Goal: Task Accomplishment & Management: Use online tool/utility

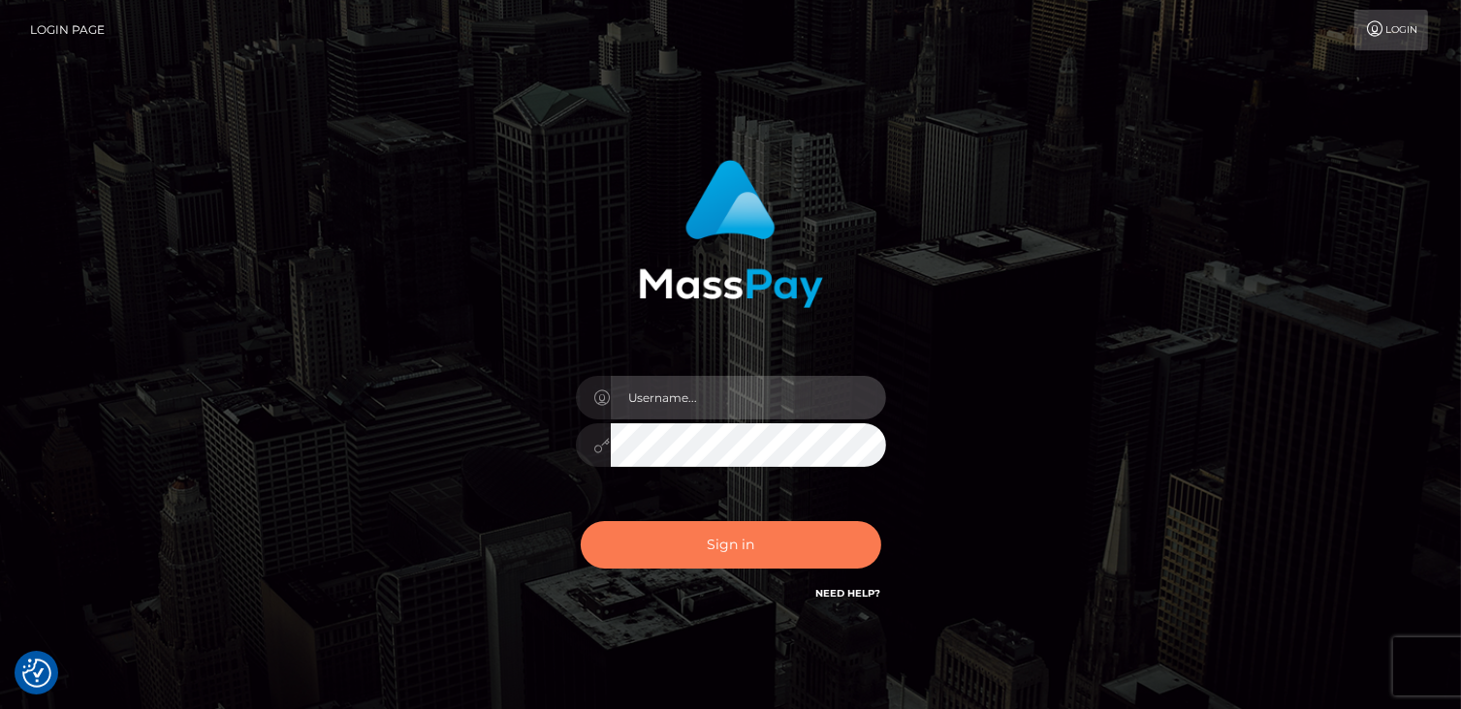
type input "catalinad"
click at [713, 540] on button "Sign in" at bounding box center [731, 544] width 300 height 47
type input "catalinad"
click at [763, 555] on button "Sign in" at bounding box center [731, 544] width 300 height 47
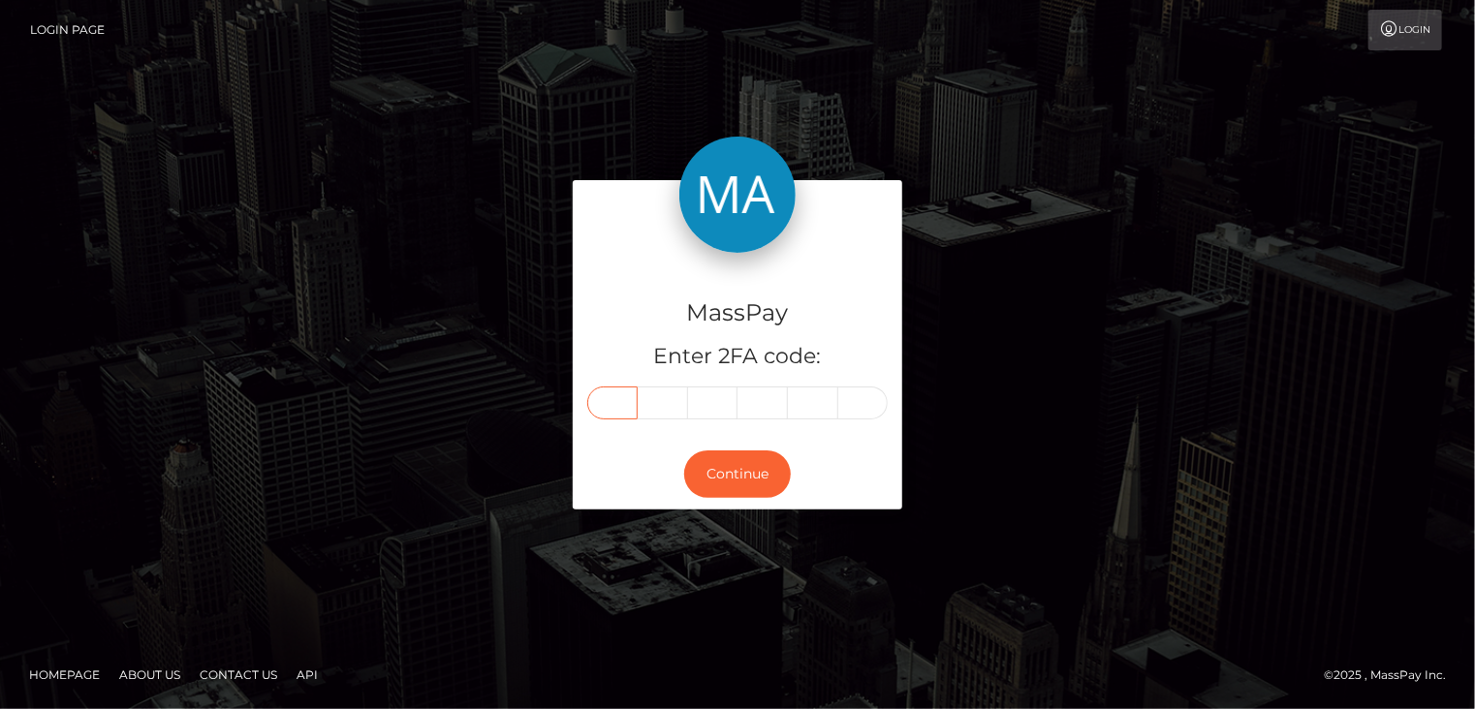
click at [622, 404] on input "text" at bounding box center [612, 403] width 50 height 33
type input "5"
type input "8"
type input "2"
type input "0"
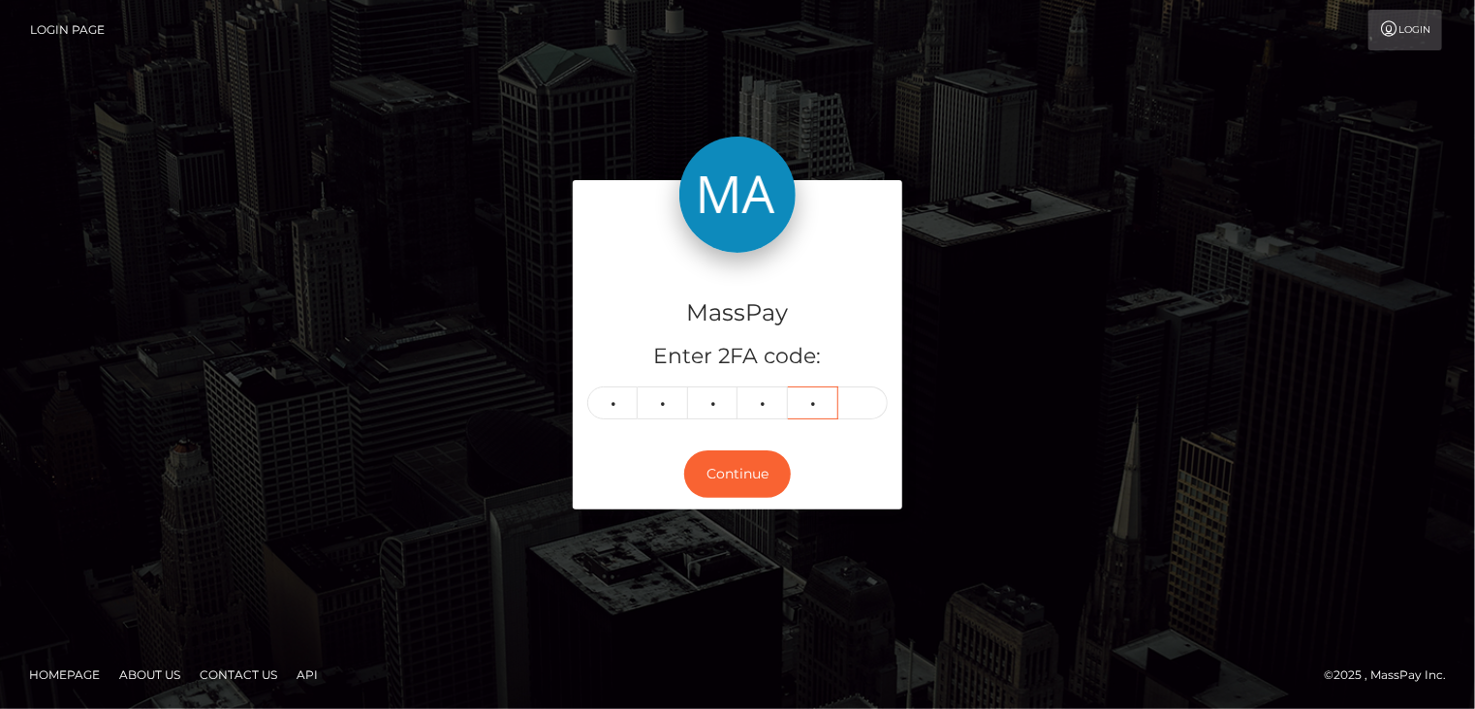
type input "6"
type input "1"
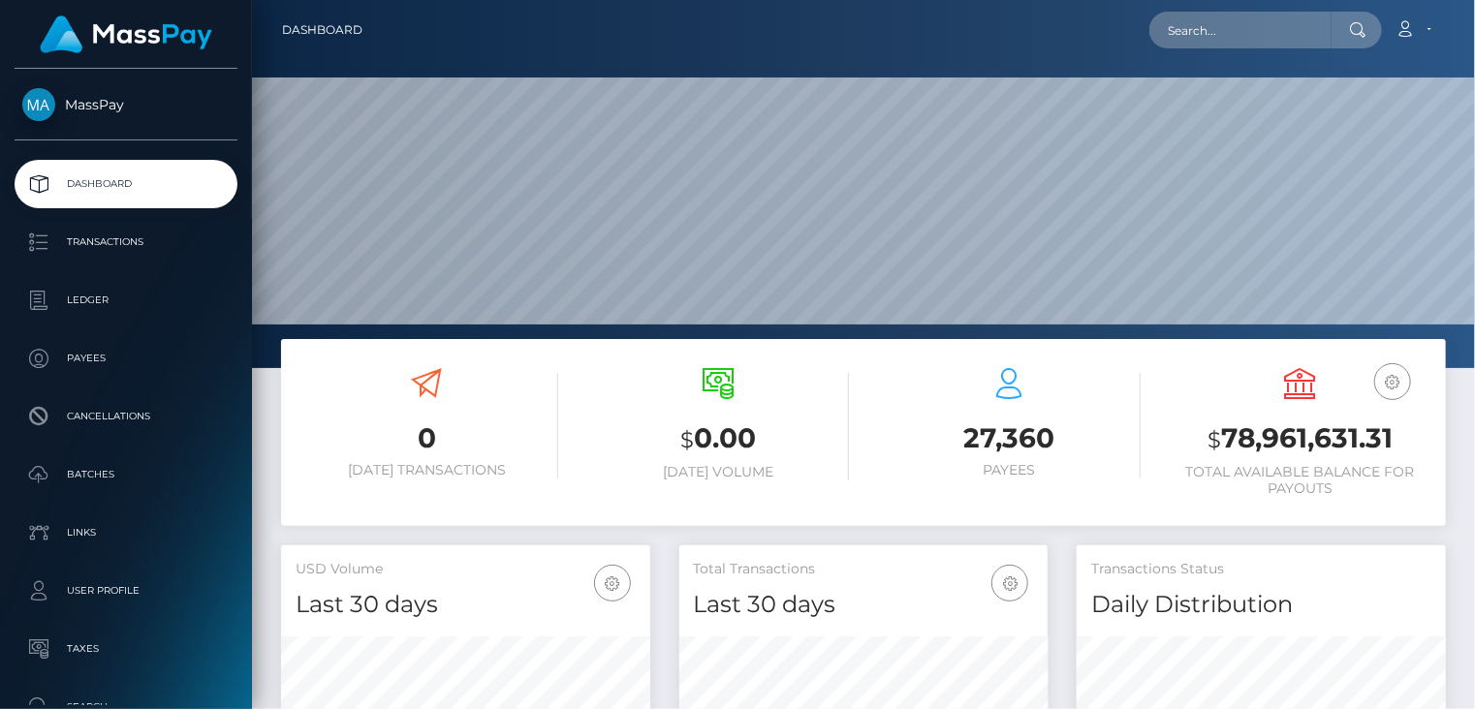
scroll to position [343, 368]
click at [1236, 38] on input "text" at bounding box center [1240, 30] width 182 height 37
paste input "poact_SSowzSlBwvH0"
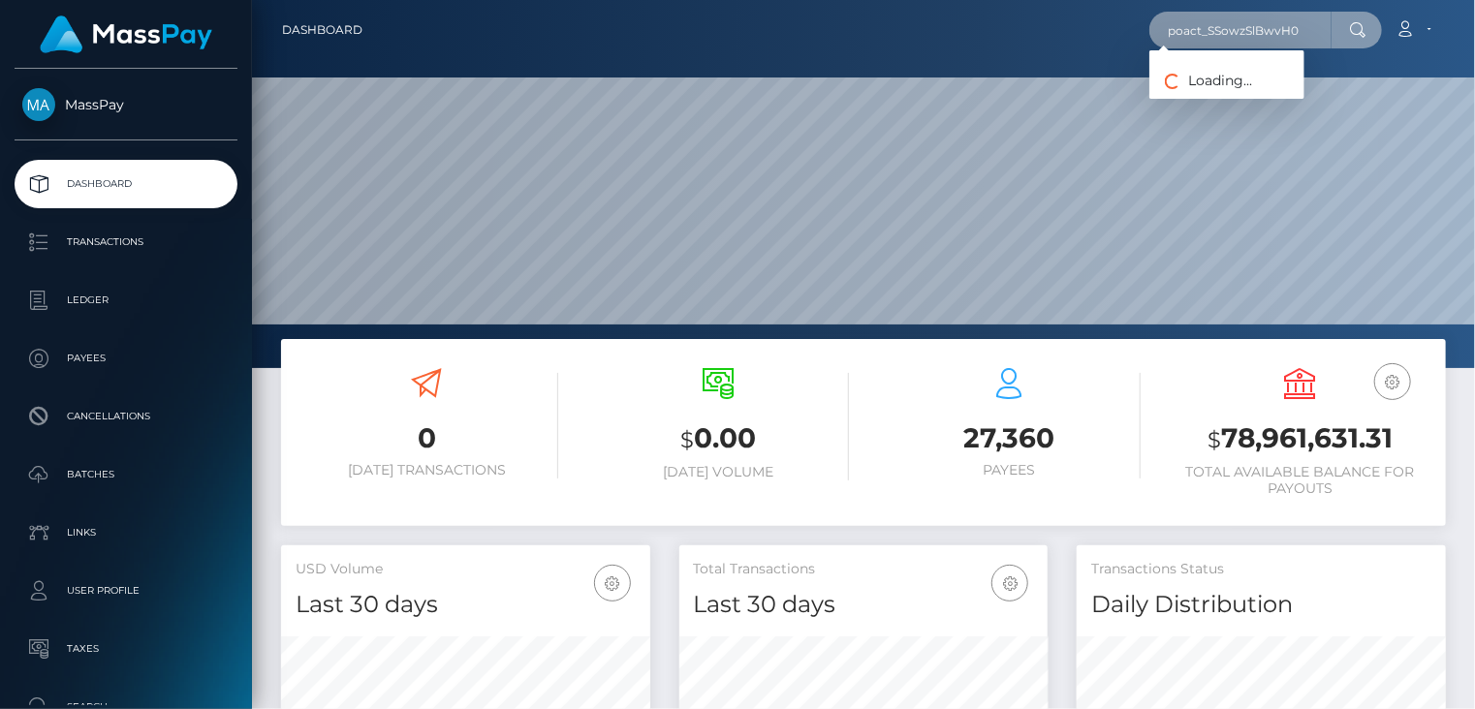
type input "poact_SSowzSlBwvH0"
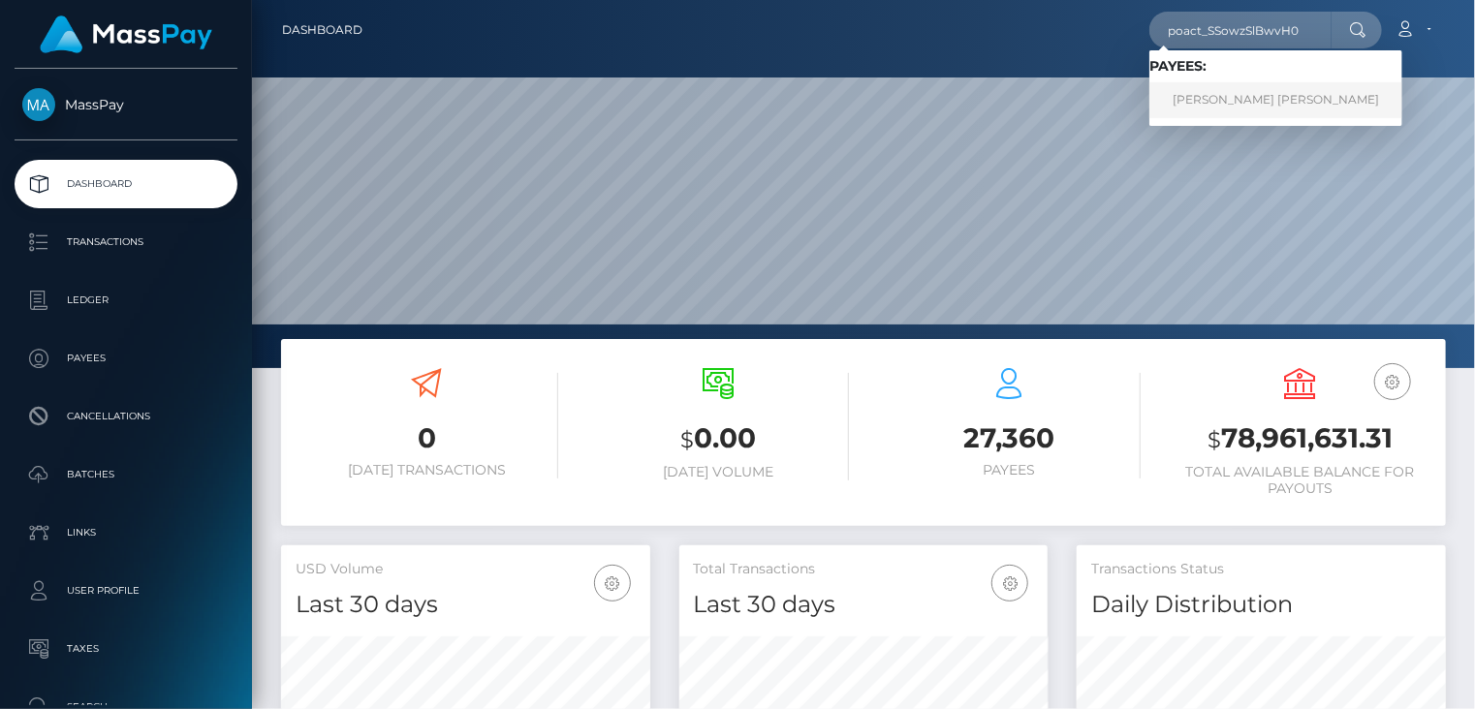
click at [1241, 97] on link "PEDRO ANGEL DIAZ" at bounding box center [1275, 100] width 253 height 36
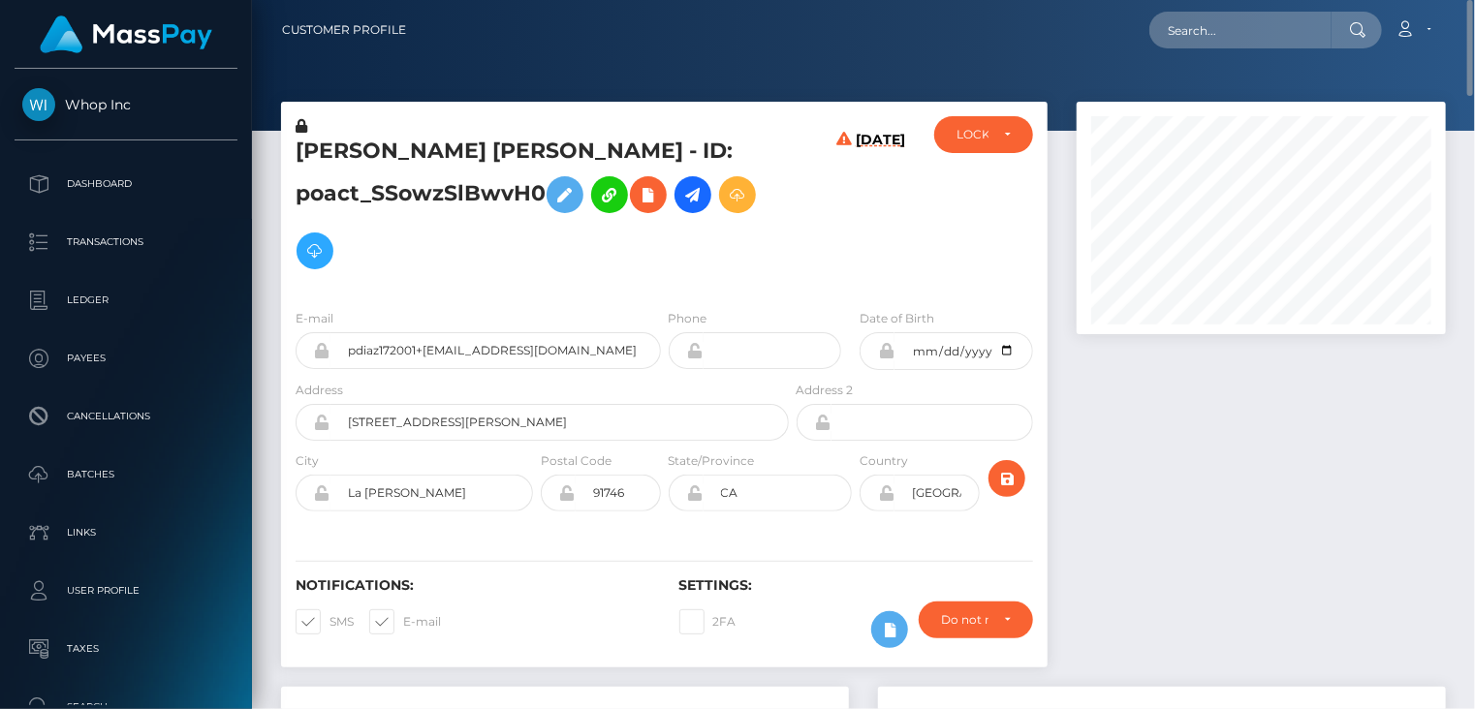
click at [444, 148] on h5 "PEDRO ANGEL DIAZ - ID: poact_SSowzSlBwvH0" at bounding box center [537, 208] width 483 height 142
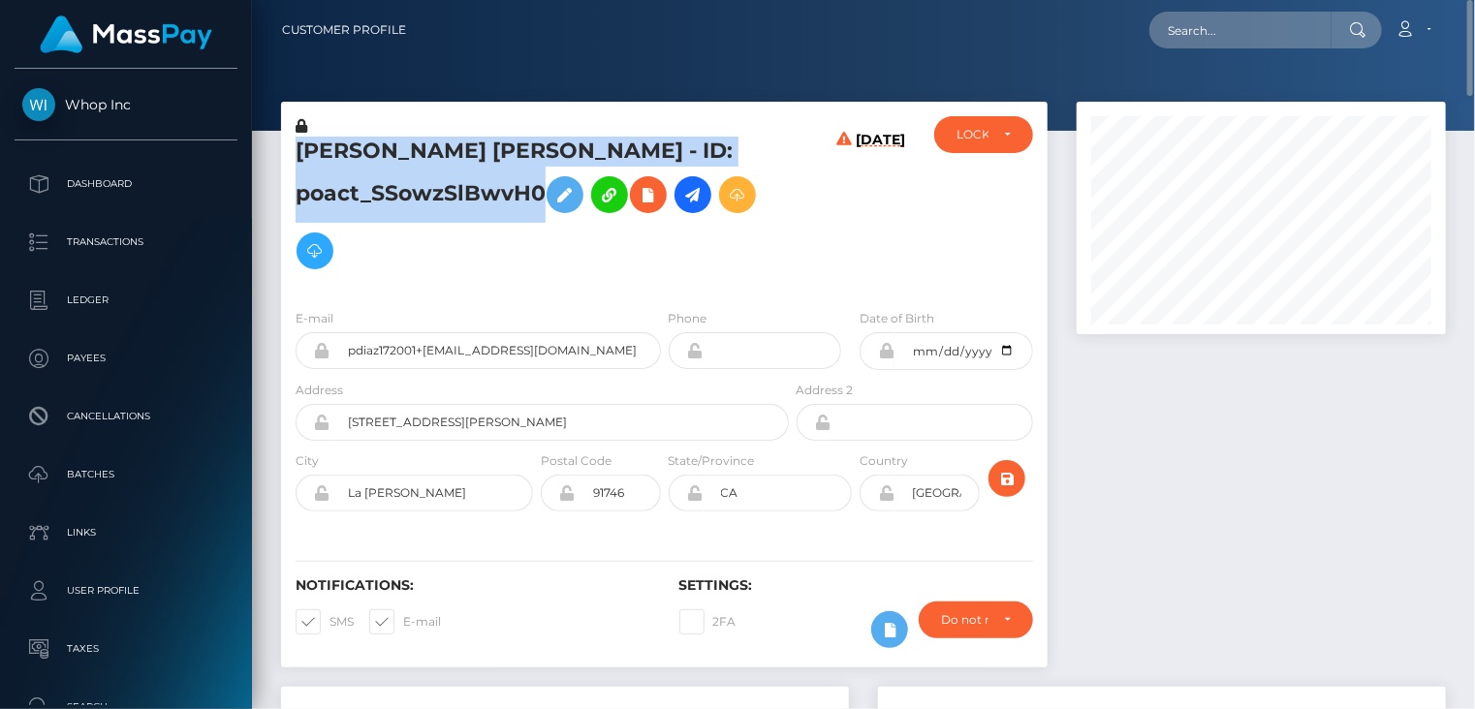
click at [444, 148] on h5 "PEDRO ANGEL DIAZ - ID: poact_SSowzSlBwvH0" at bounding box center [537, 208] width 483 height 142
copy h5 "PEDRO ANGEL DIAZ - ID: poact_SSowzSlBwvH0"
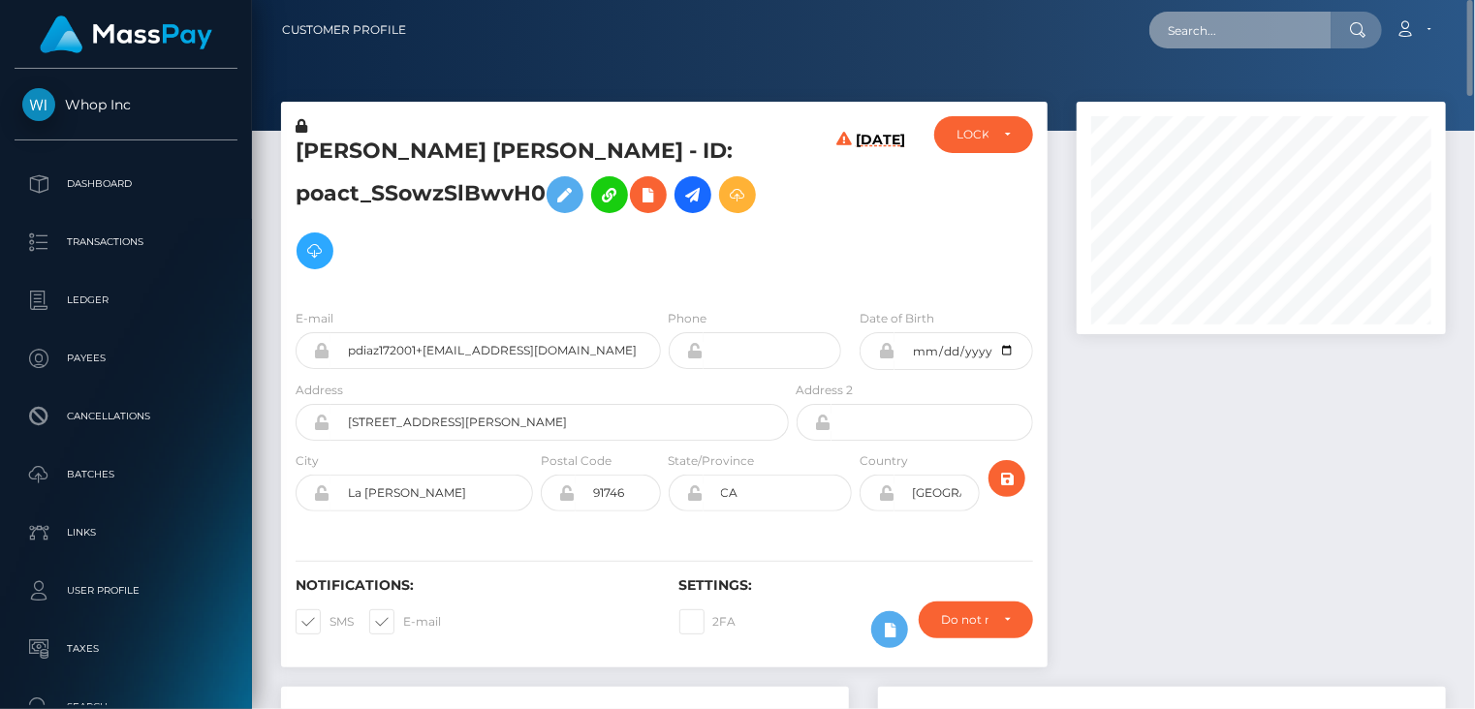
click at [1232, 29] on input "text" at bounding box center [1240, 30] width 182 height 37
paste input "poact_4GZZqBuYIHXR"
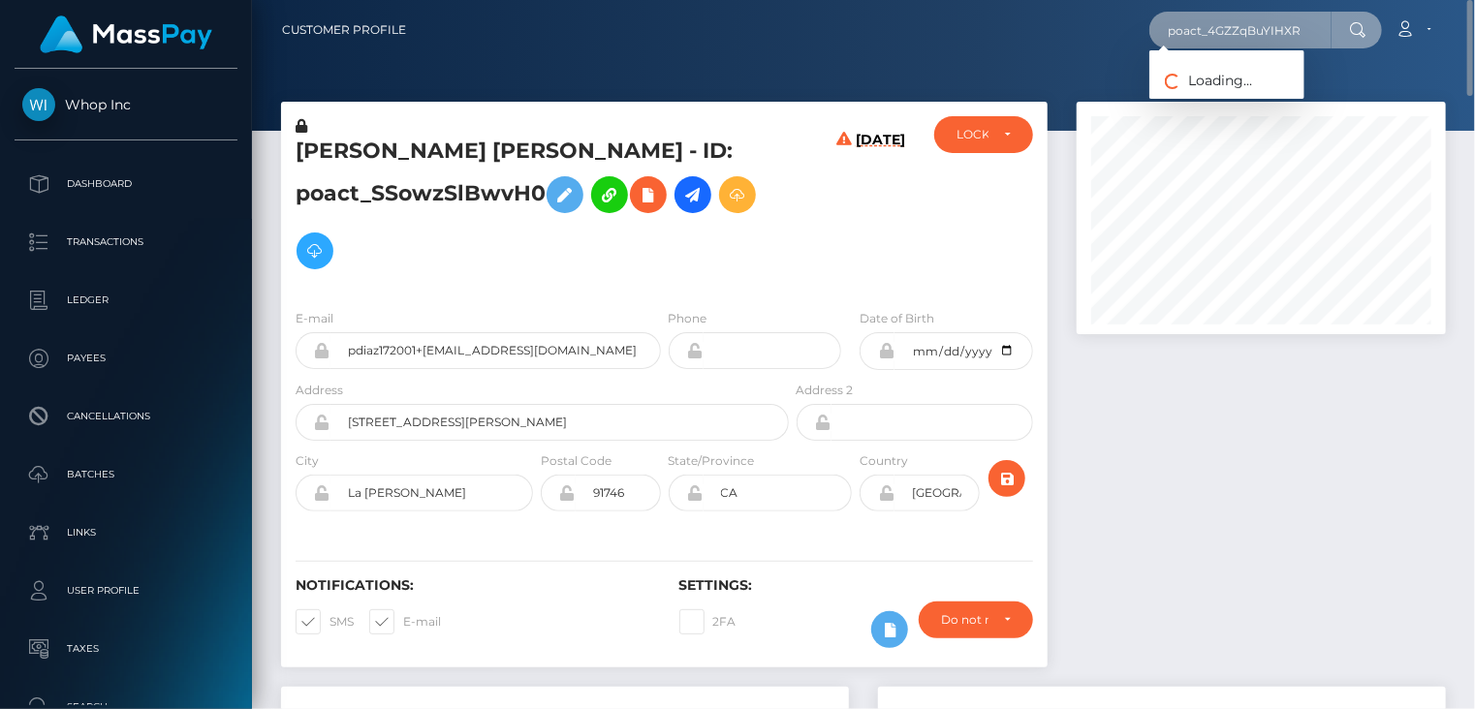
type input "poact_4GZZqBuYIHXR"
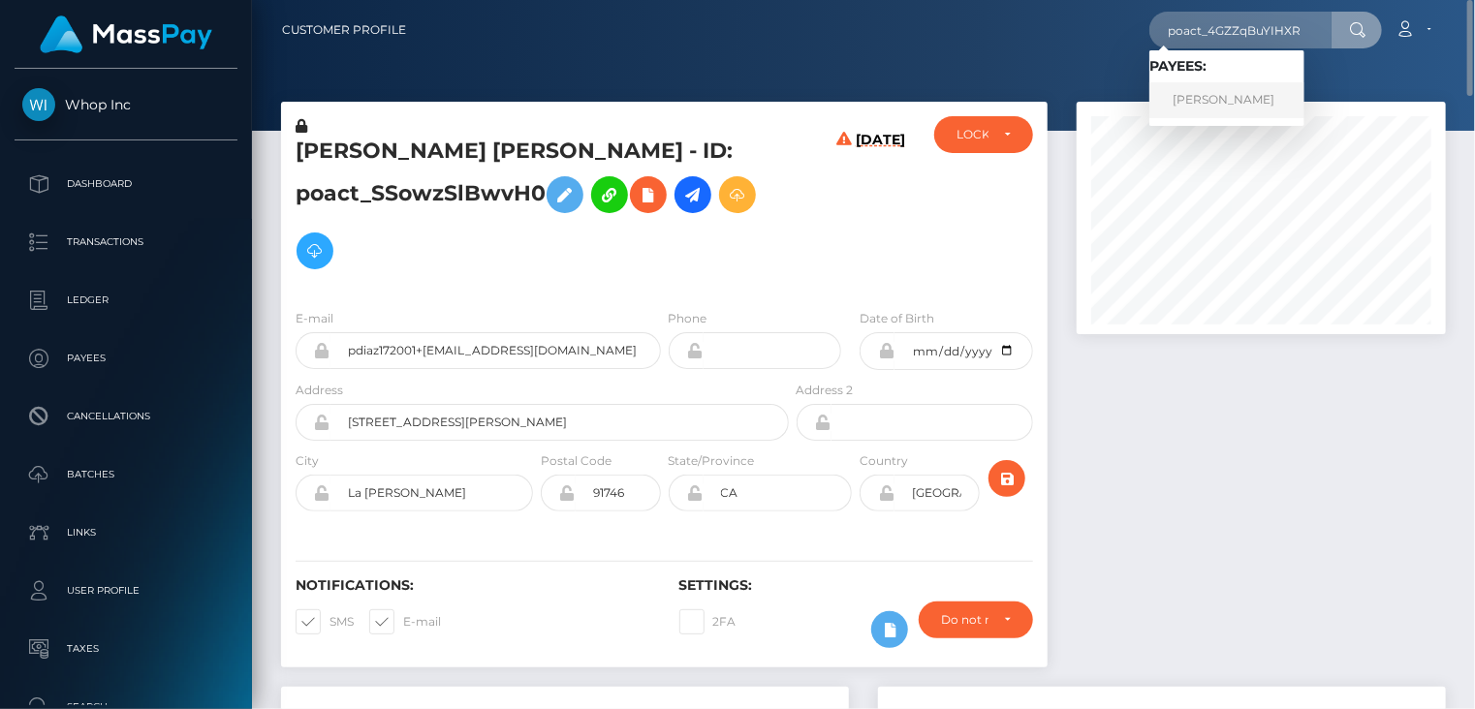
click at [1217, 103] on link "saif eldeen" at bounding box center [1226, 100] width 155 height 36
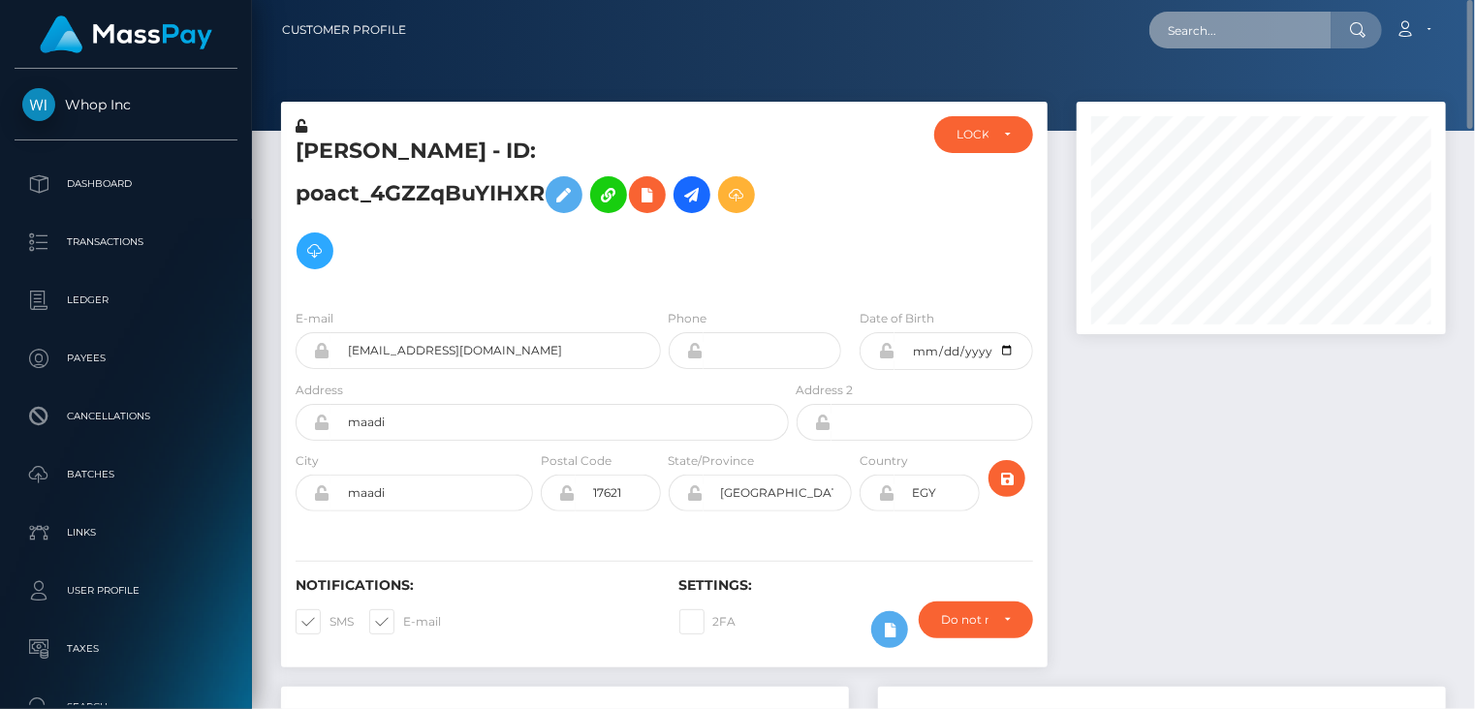
click at [1232, 39] on input "text" at bounding box center [1240, 30] width 182 height 37
paste input "poact_dml5fLReDTLz"
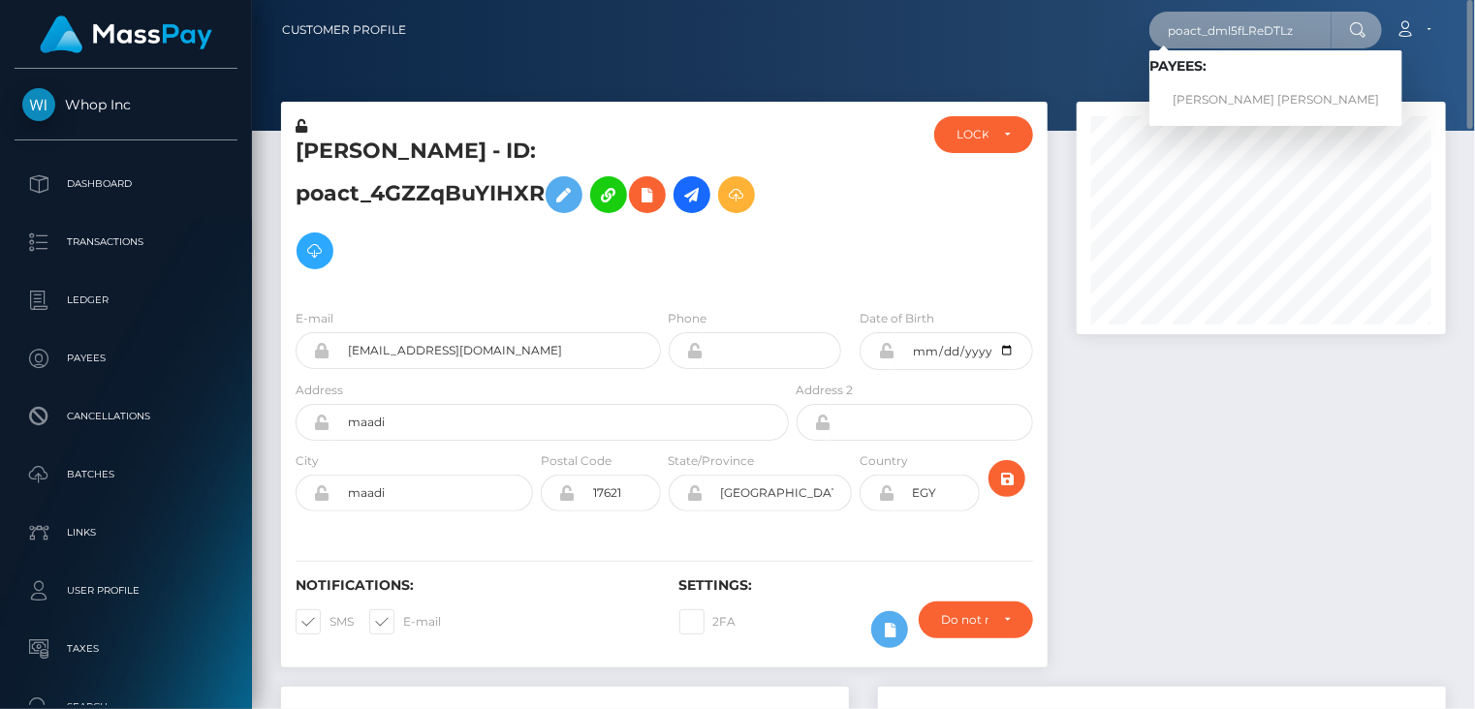
type input "poact_dml5fLReDTLz"
click at [1210, 95] on link "[PERSON_NAME] [PERSON_NAME]" at bounding box center [1275, 100] width 253 height 36
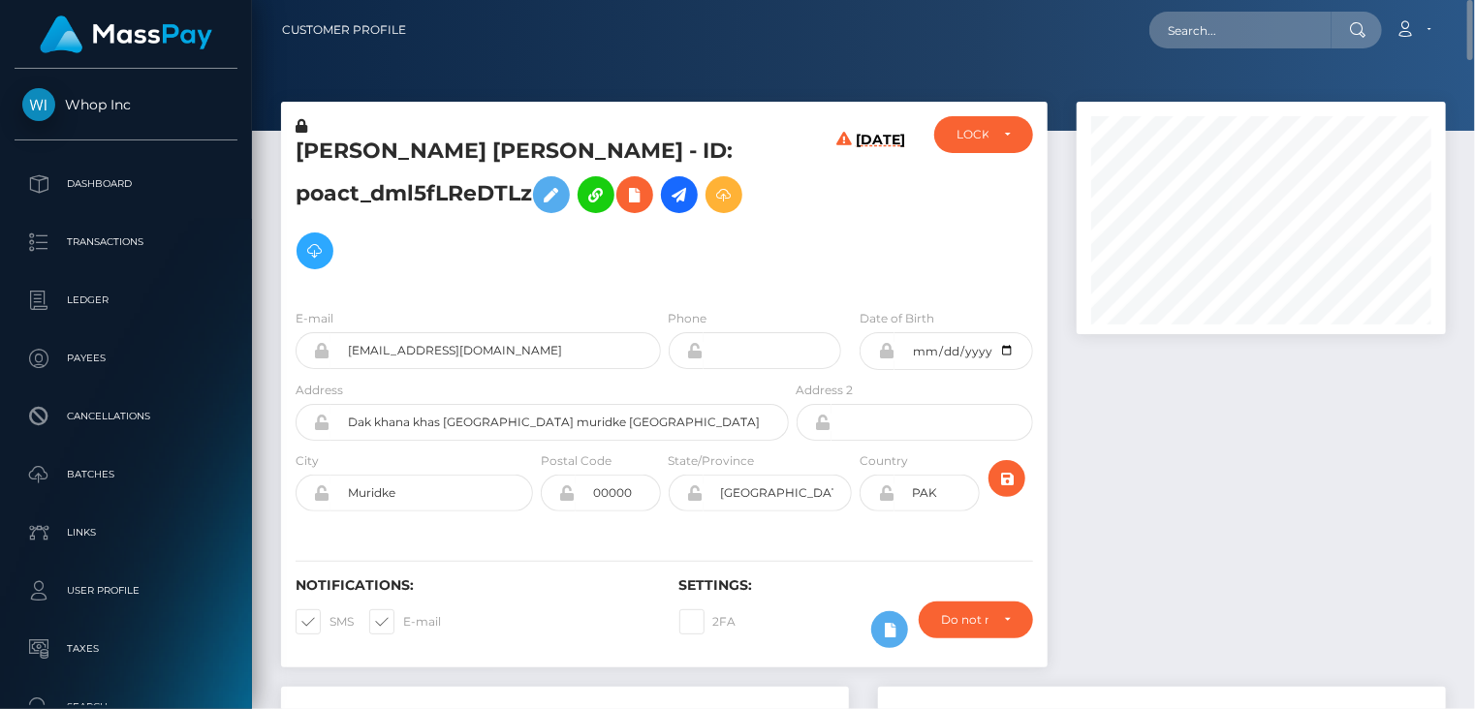
click at [481, 166] on h5 "ALI HAIDER Haider - ID: poact_dml5fLReDTLz" at bounding box center [537, 208] width 483 height 142
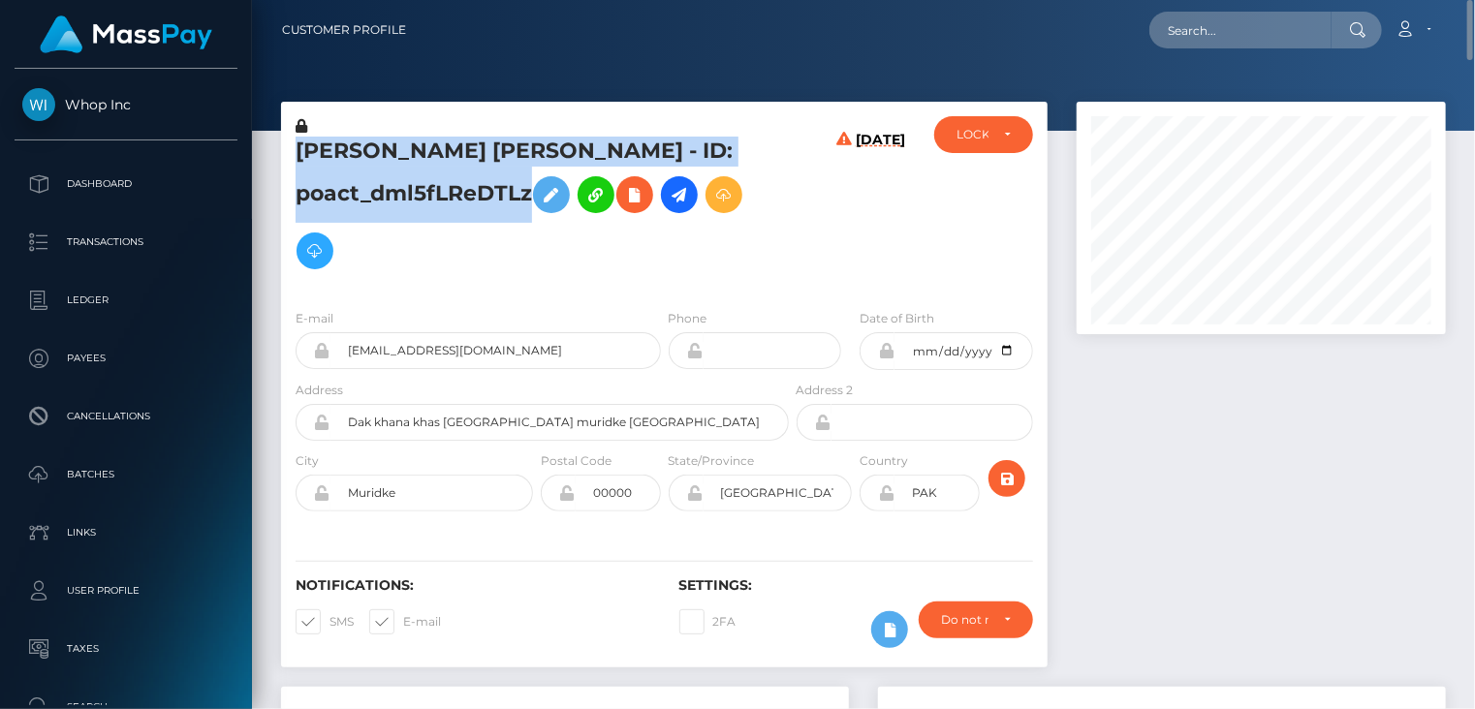
click at [481, 166] on h5 "ALI HAIDER Haider - ID: poact_dml5fLReDTLz" at bounding box center [537, 208] width 483 height 142
copy h5 "ALI HAIDER Haider - ID: poact_dml5fLReDTLz"
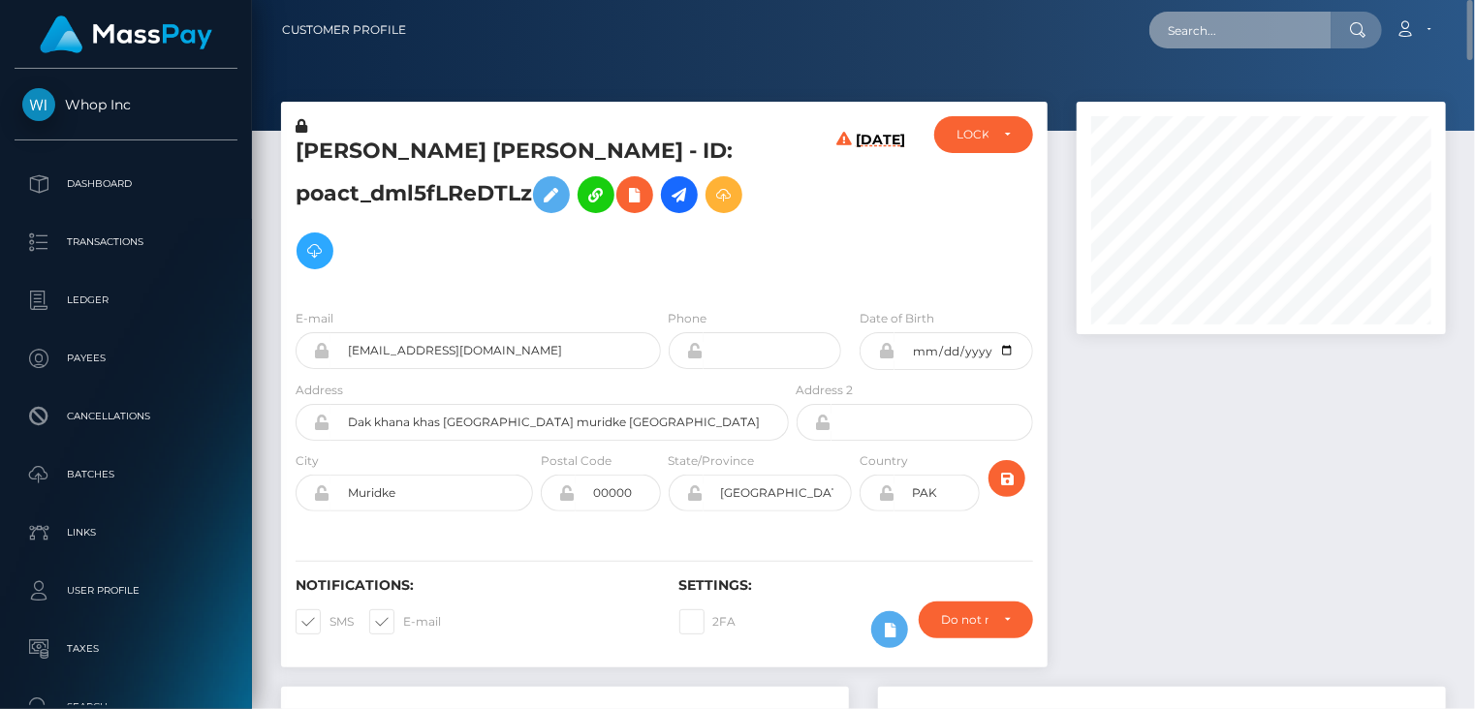
click at [1198, 28] on input "text" at bounding box center [1240, 30] width 182 height 37
paste input "poact_HZO03osbpcYF"
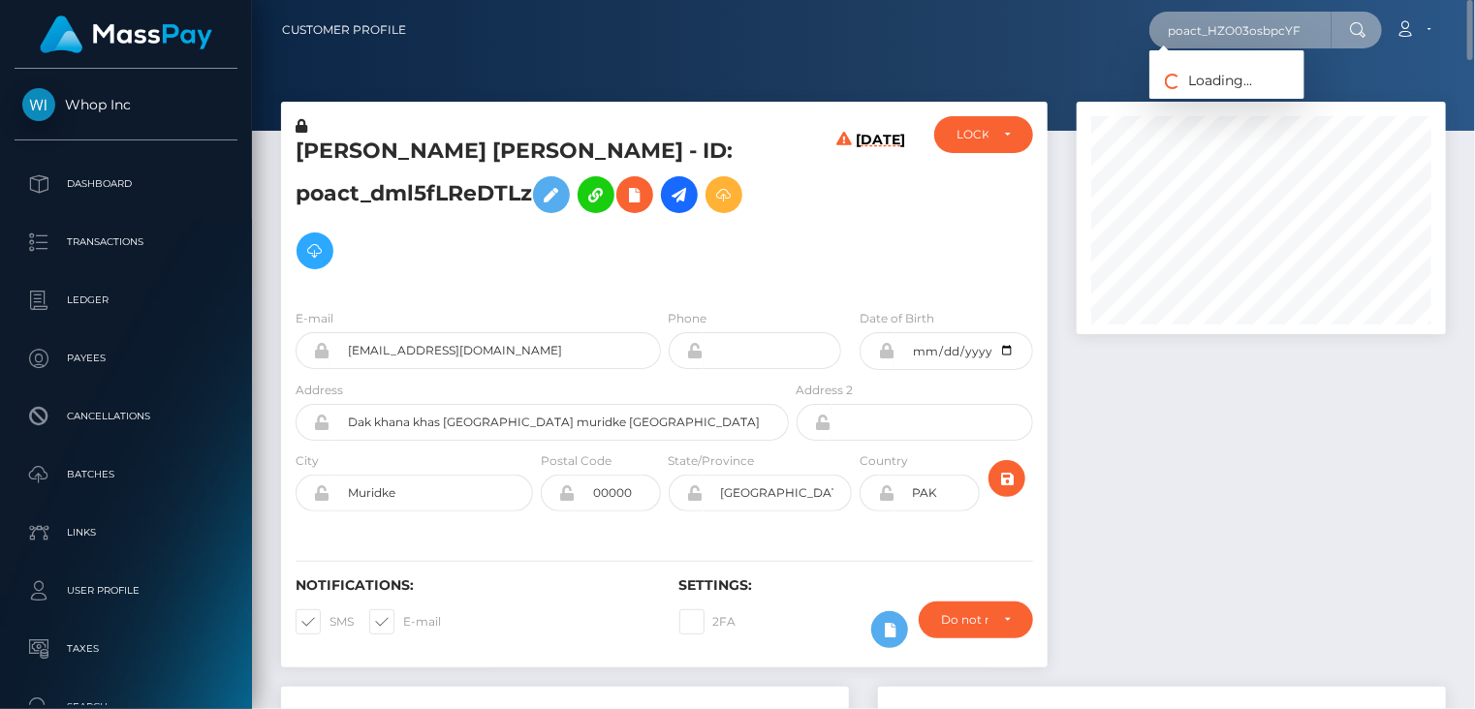
type input "poact_HZO03osbpcYF"
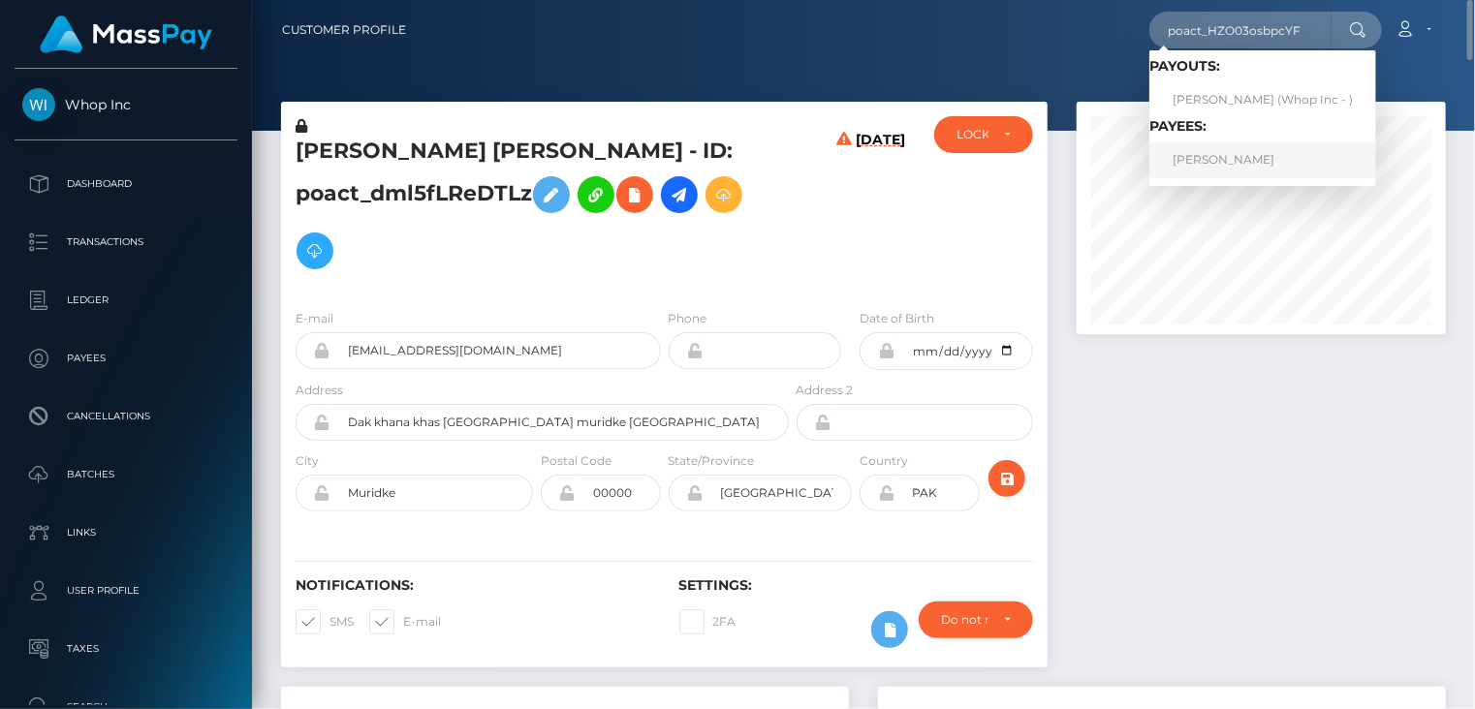
click at [1220, 152] on link "AHMAD ALI BASIT" at bounding box center [1262, 160] width 227 height 36
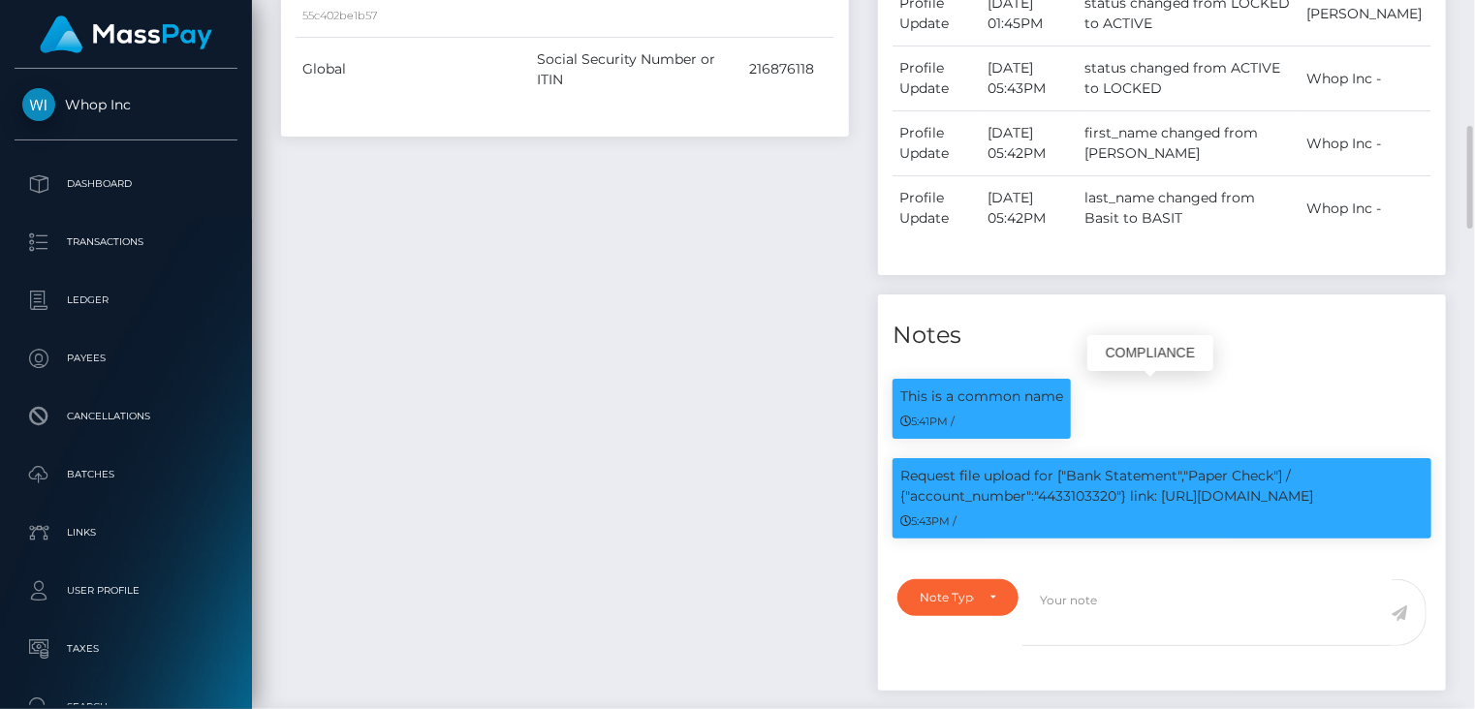
scroll to position [233, 368]
click at [1095, 498] on p "Request file upload for ["Bank Statement","Paper Check"] / {"account_number":"4…" at bounding box center [1161, 486] width 523 height 41
copy p "4433103320"
drag, startPoint x: 1134, startPoint y: 497, endPoint x: 1330, endPoint y: 490, distance: 195.9
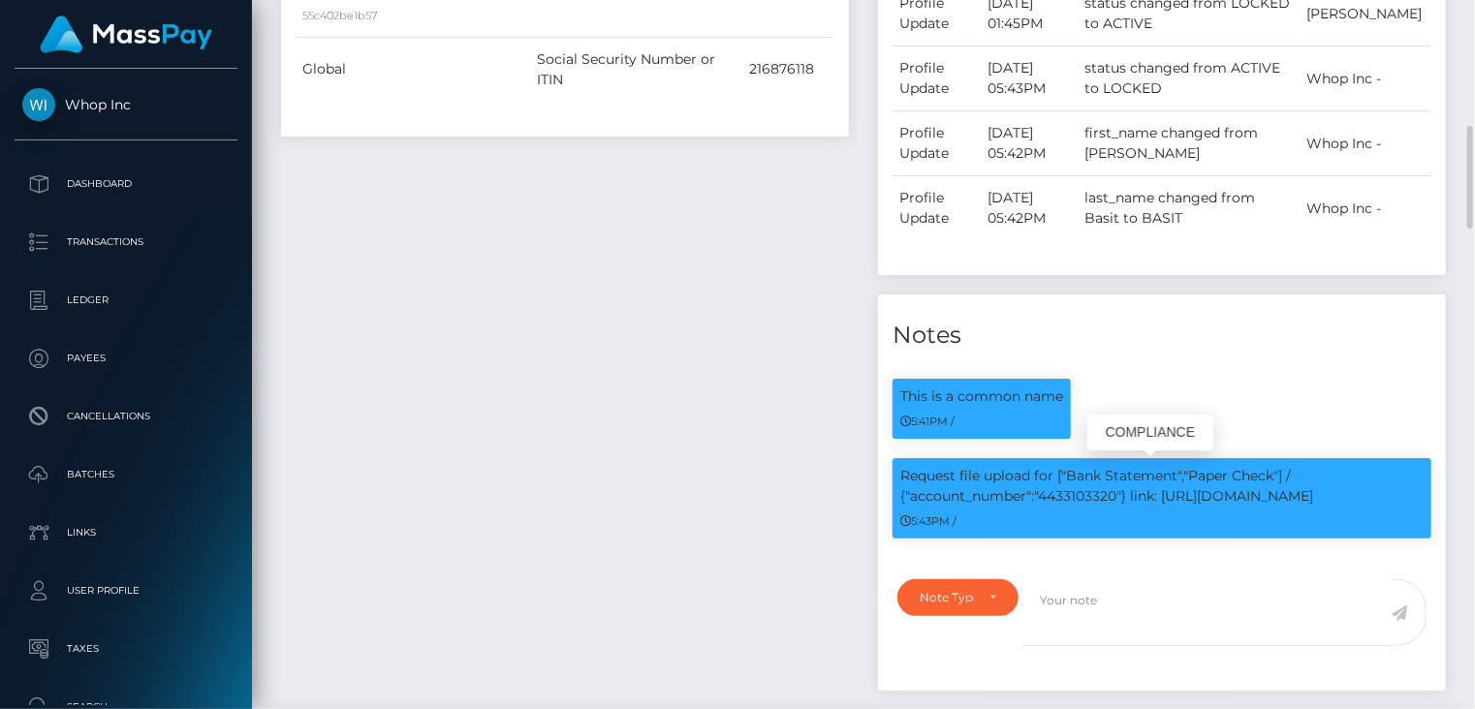
click at [1330, 490] on p "Request file upload for ["Bank Statement","Paper Check"] / {"account_number":"4…" at bounding box center [1161, 486] width 523 height 41
copy p "link: https://l.maspay.io/3g0HI"
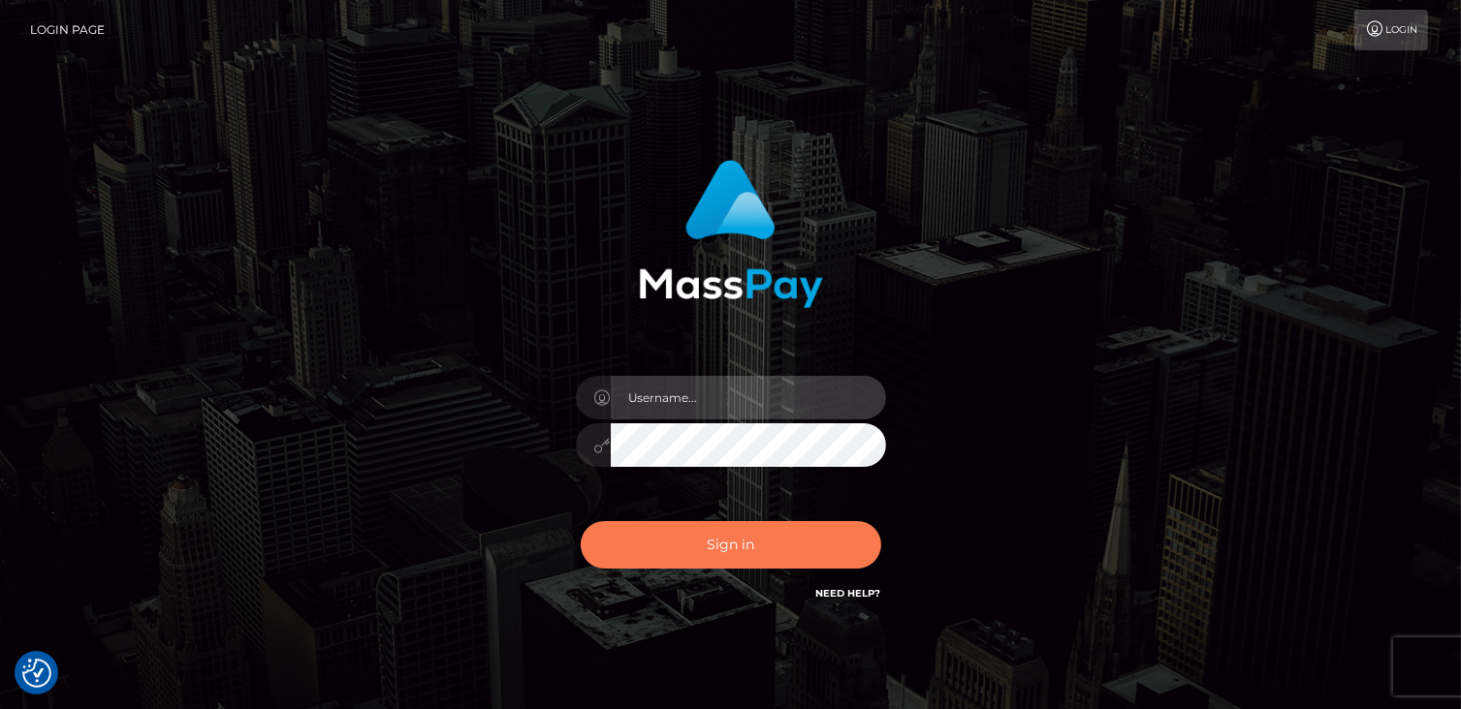
type input "catalinad"
click at [766, 555] on button "Sign in" at bounding box center [731, 544] width 300 height 47
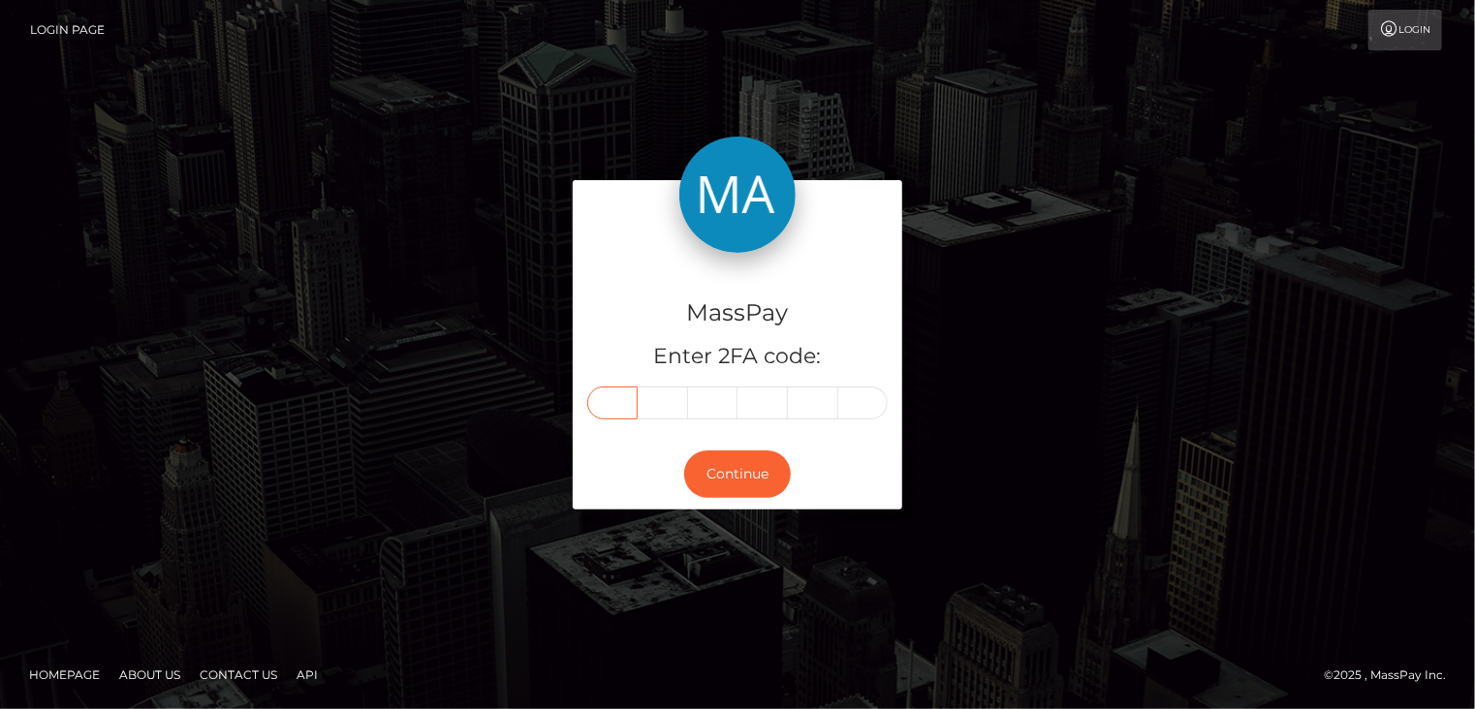
drag, startPoint x: 611, startPoint y: 391, endPoint x: 622, endPoint y: 377, distance: 17.9
click at [613, 389] on input "text" at bounding box center [612, 403] width 50 height 33
click at [624, 403] on input "text" at bounding box center [612, 403] width 50 height 33
type input "0"
type input "4"
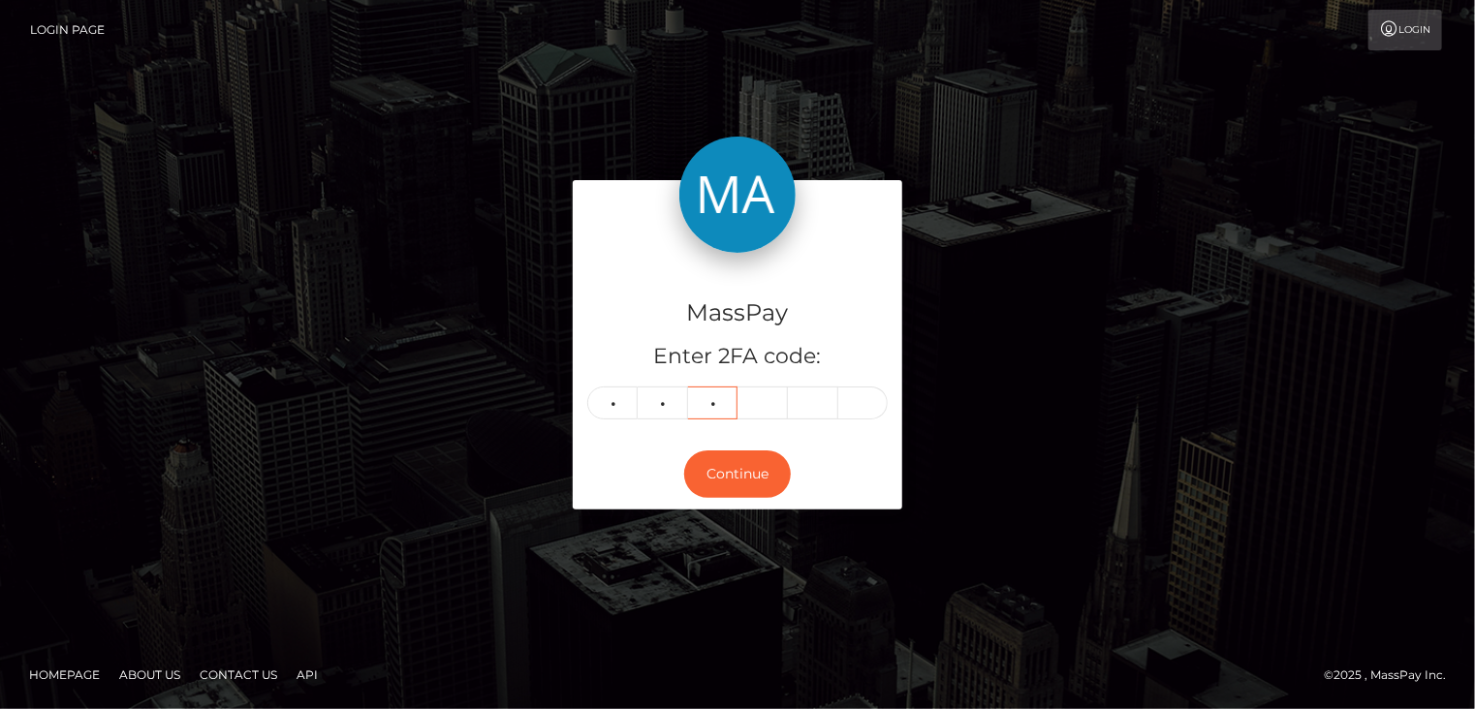
type input "6"
type input "3"
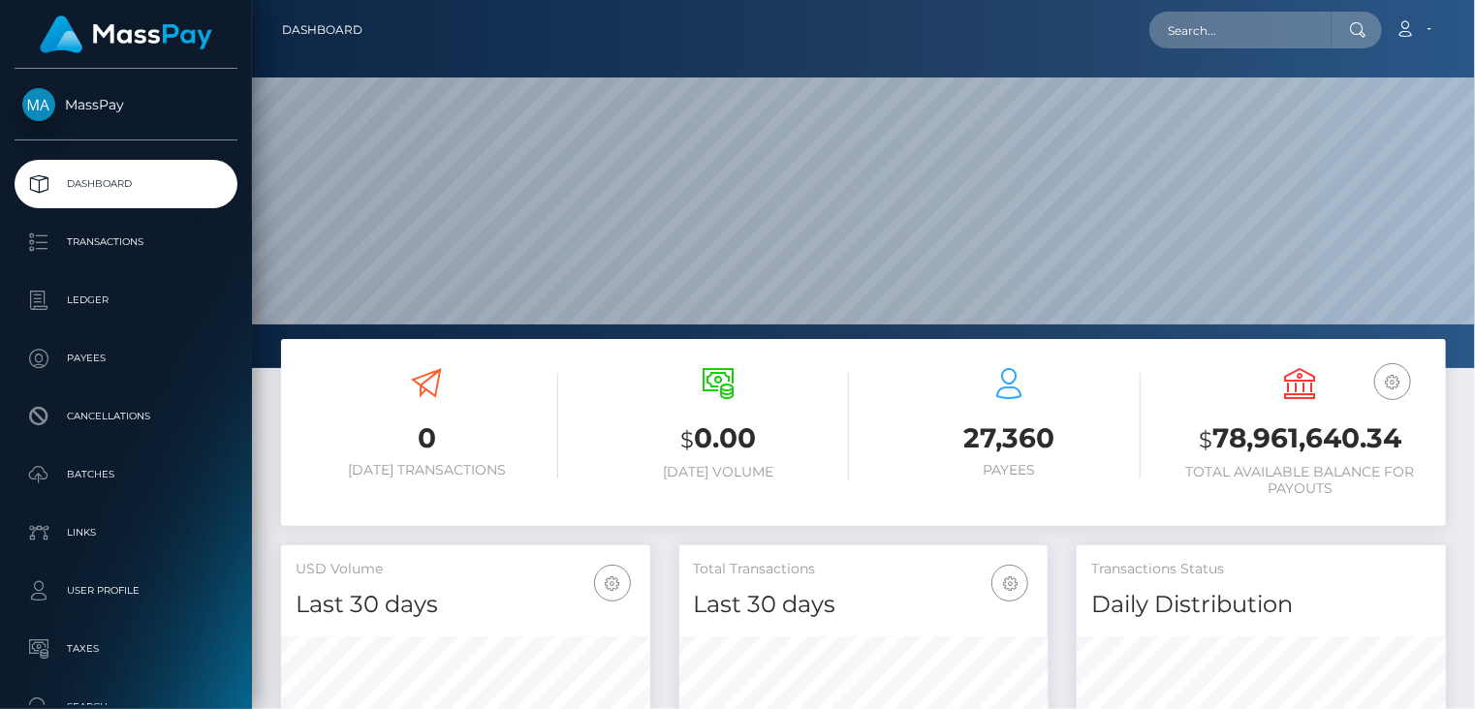
scroll to position [343, 368]
click at [1226, 32] on input "text" at bounding box center [1240, 30] width 182 height 37
paste input "poact_TVAnDDd56t8W"
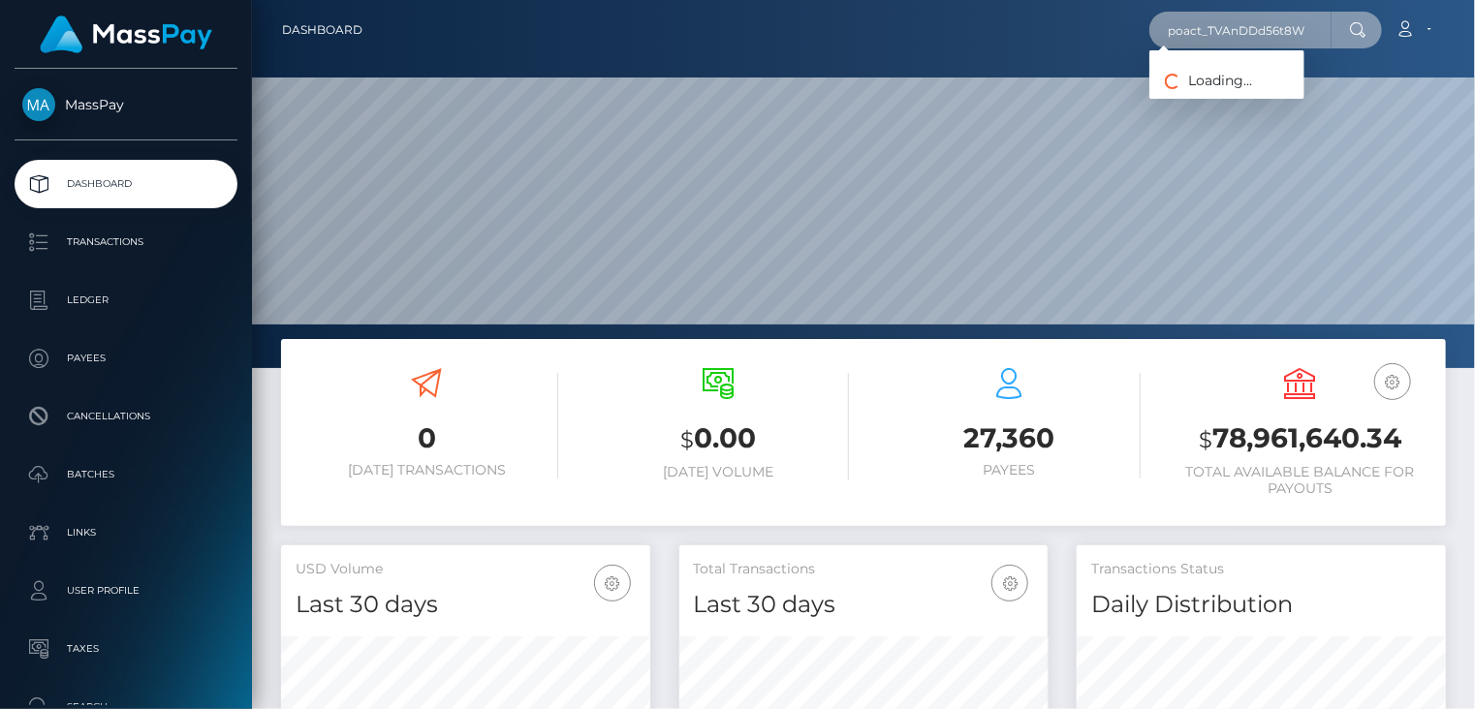
type input "poact_TVAnDDd56t8W"
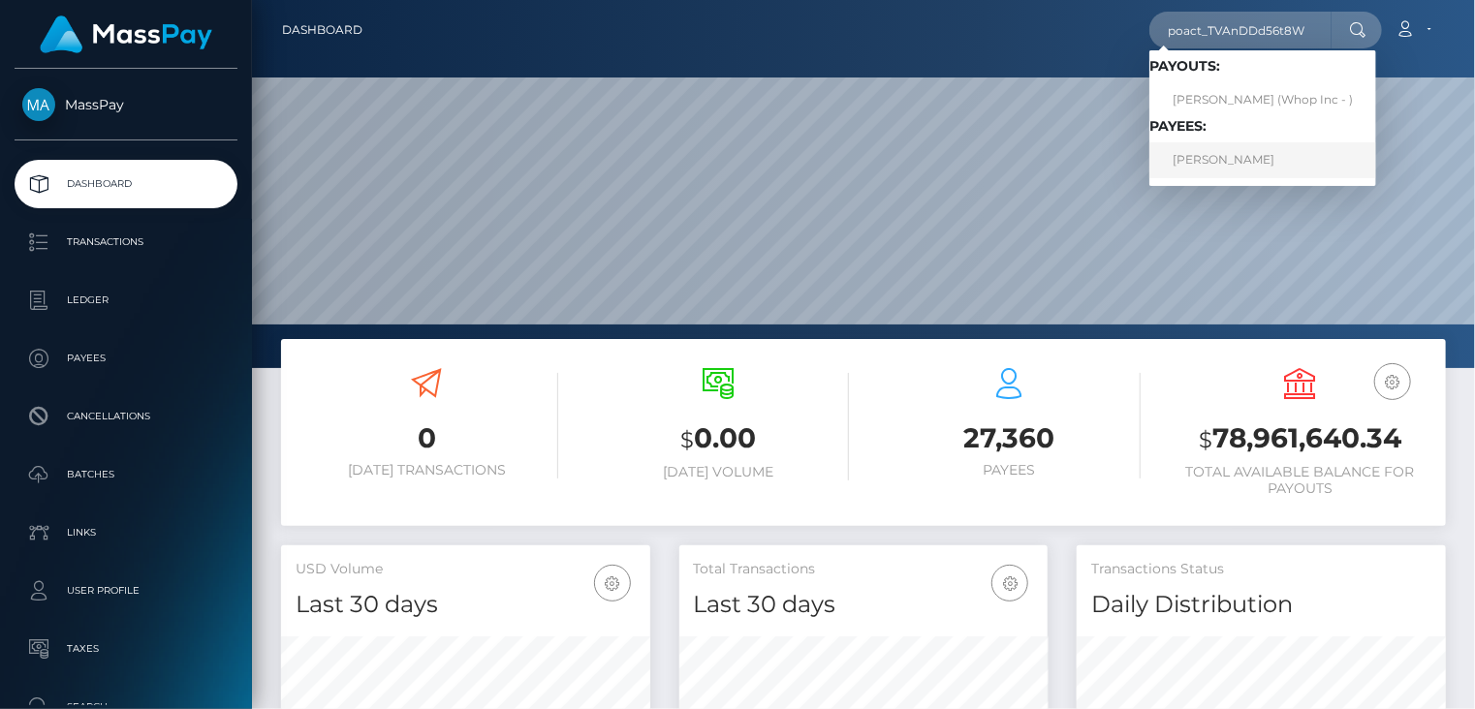
click at [1186, 173] on link "[PERSON_NAME]" at bounding box center [1262, 160] width 227 height 36
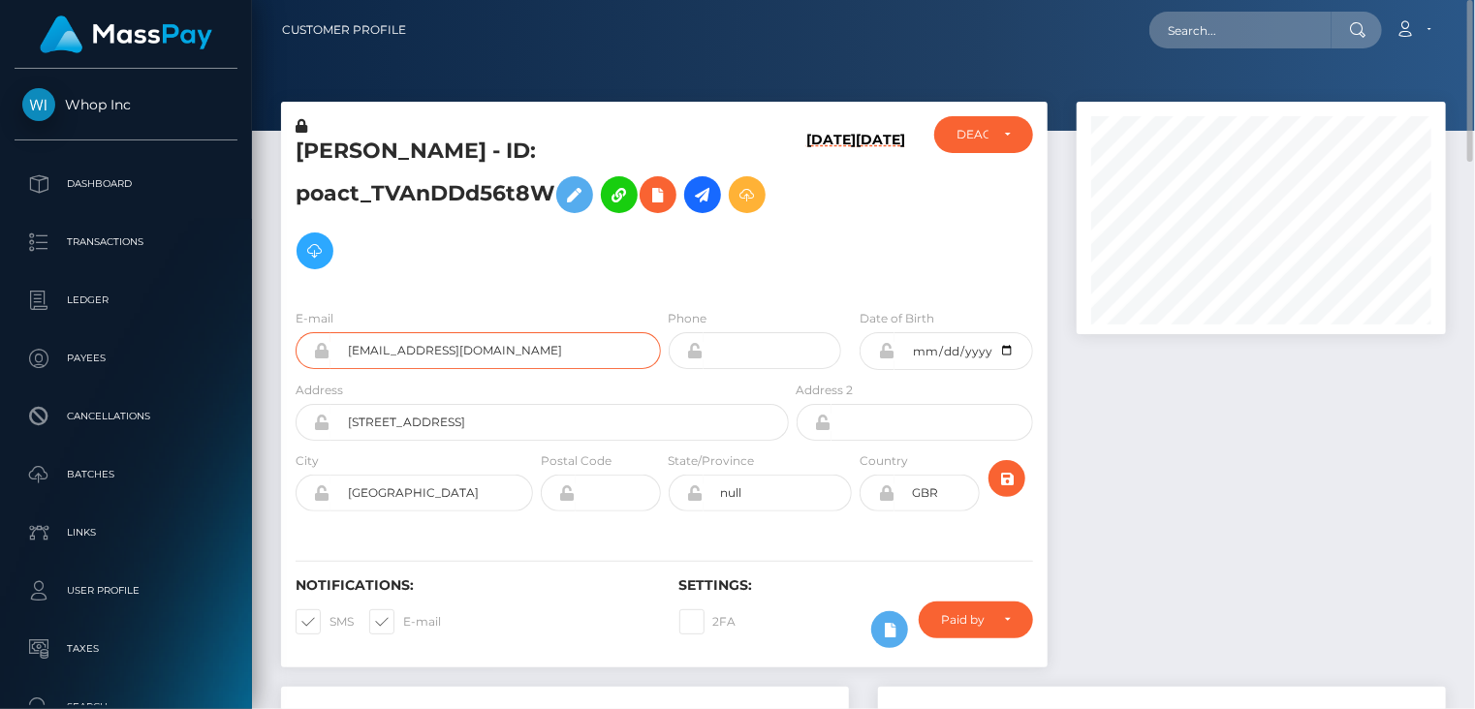
click at [430, 355] on input "[EMAIL_ADDRESS][DOMAIN_NAME]" at bounding box center [495, 350] width 330 height 37
click at [430, 355] on input "rovers-barest-0r@icloud.com" at bounding box center [495, 350] width 330 height 37
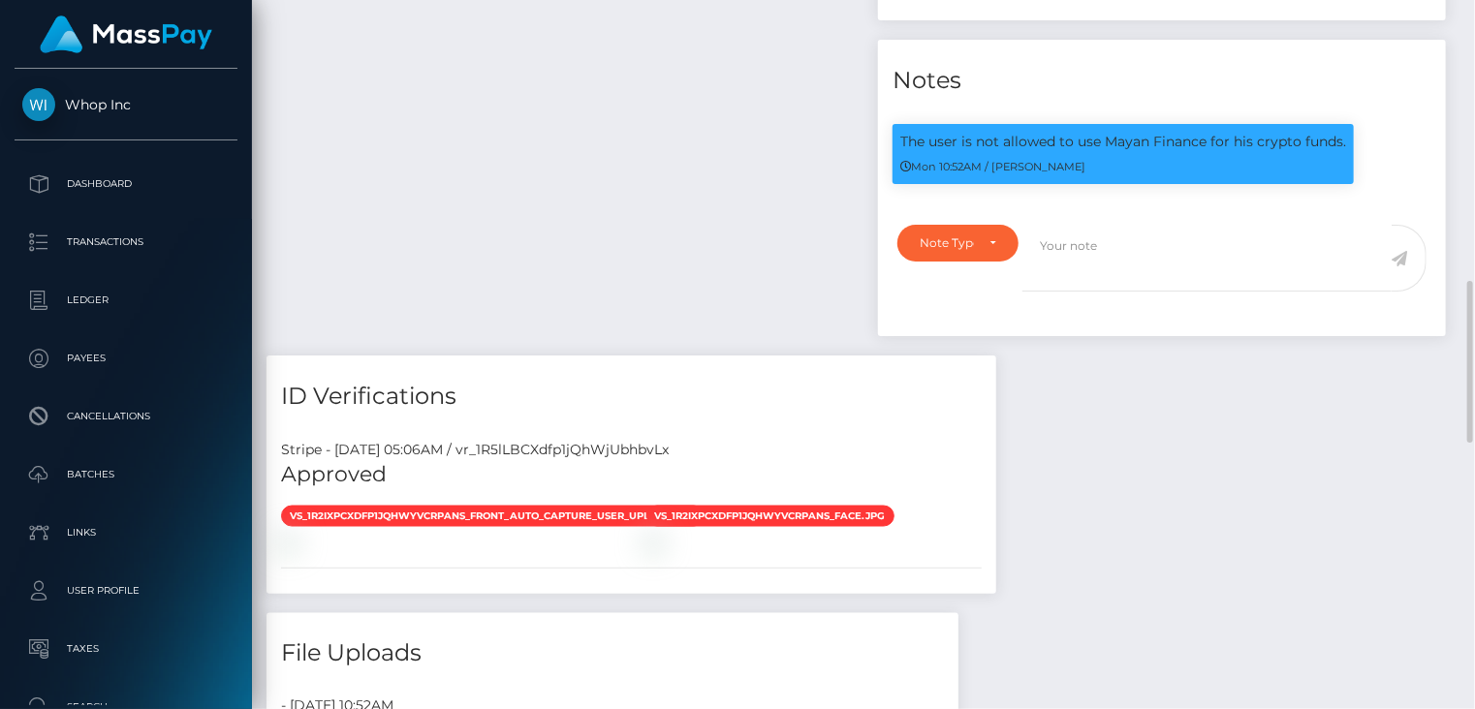
scroll to position [70, 0]
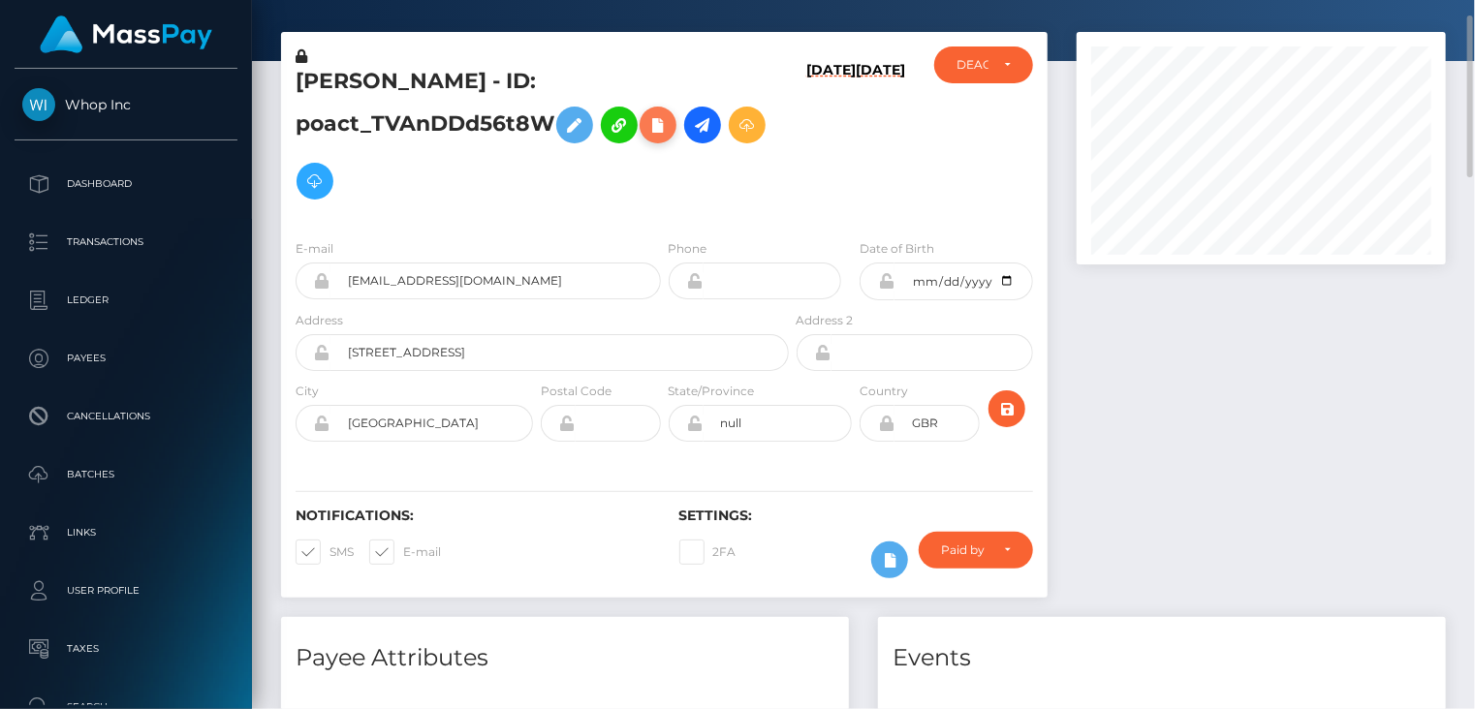
click at [667, 136] on icon at bounding box center [657, 125] width 23 height 24
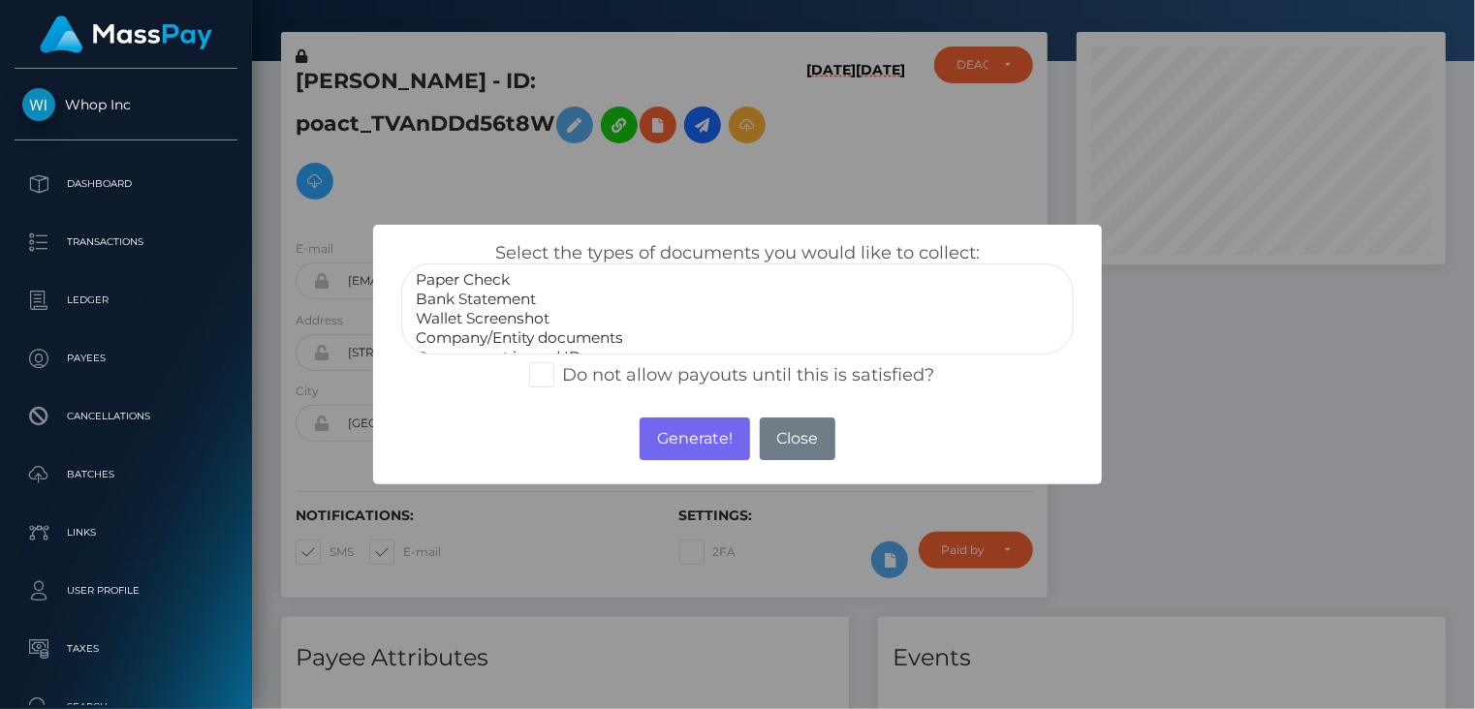
scroll to position [39, 0]
select select "Government issued ID"
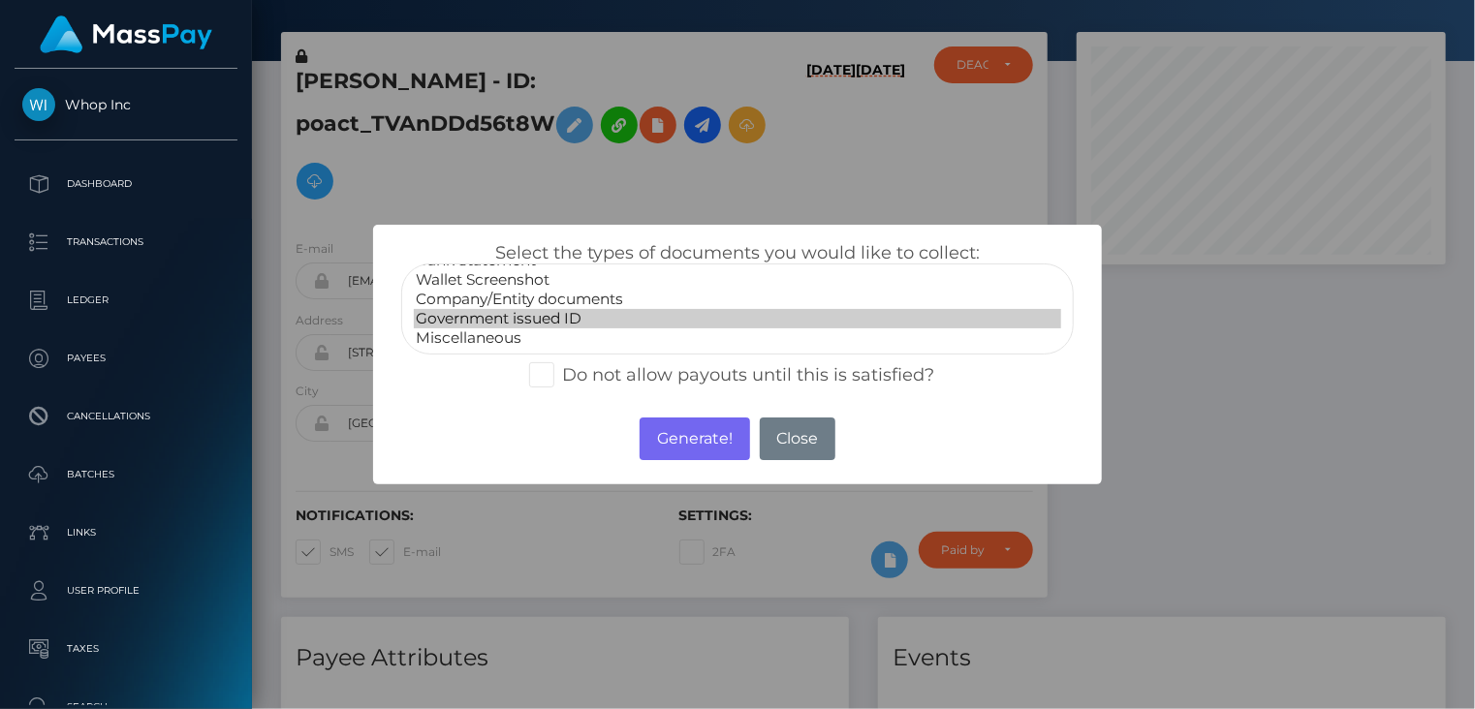
click at [487, 321] on option "Government issued ID" at bounding box center [738, 318] width 648 height 19
click at [711, 451] on button "Generate!" at bounding box center [695, 439] width 110 height 43
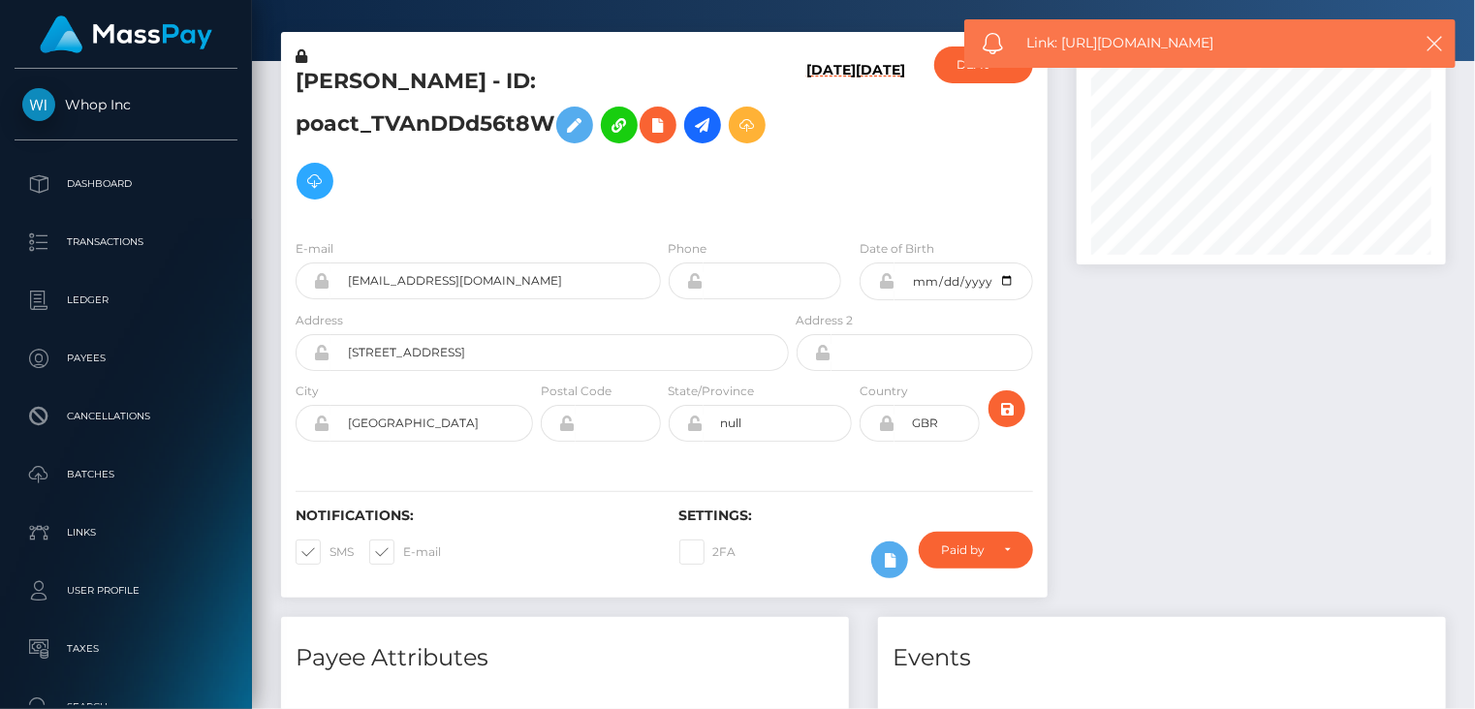
click at [1142, 40] on span "Link: https://l.maspay.io/6g8ZT" at bounding box center [1209, 43] width 364 height 20
copy span "Link: https://l.maspay.io/6g8ZT"
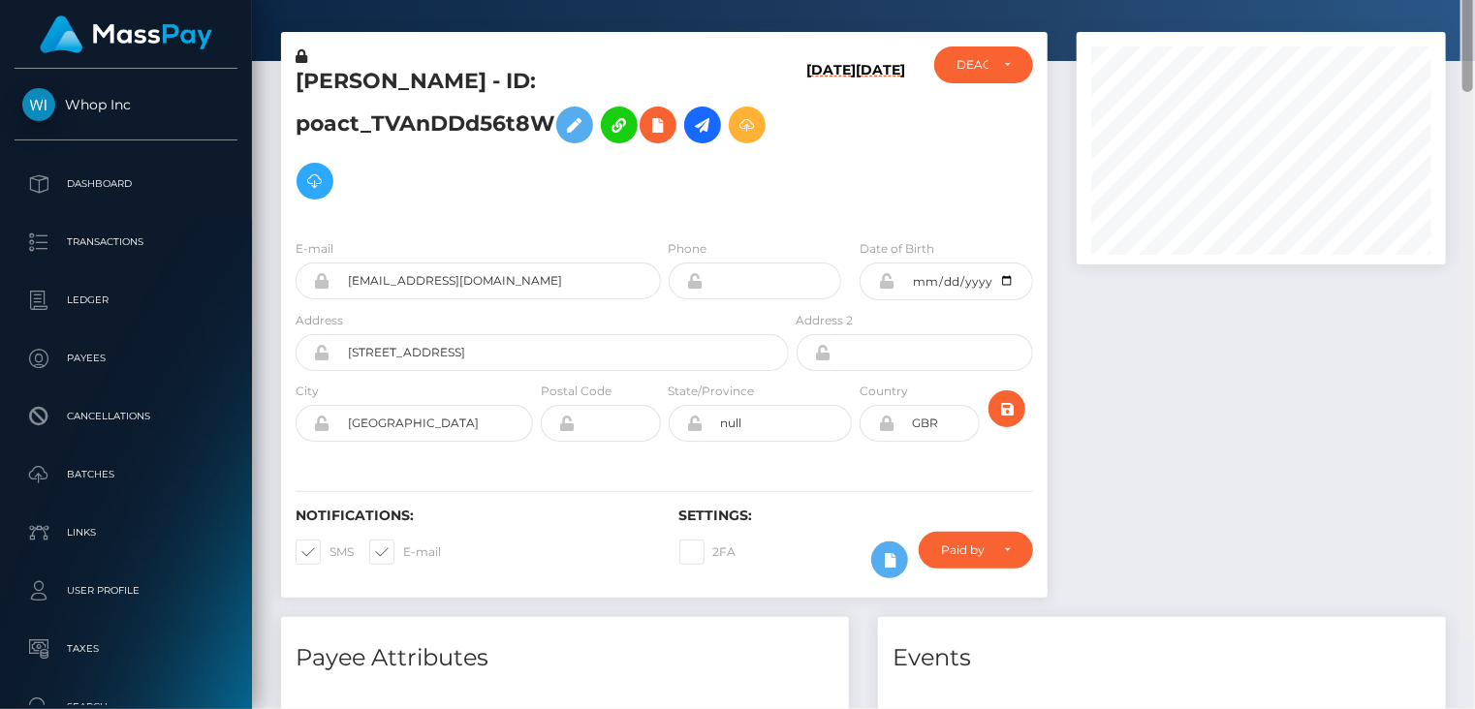
scroll to position [0, 0]
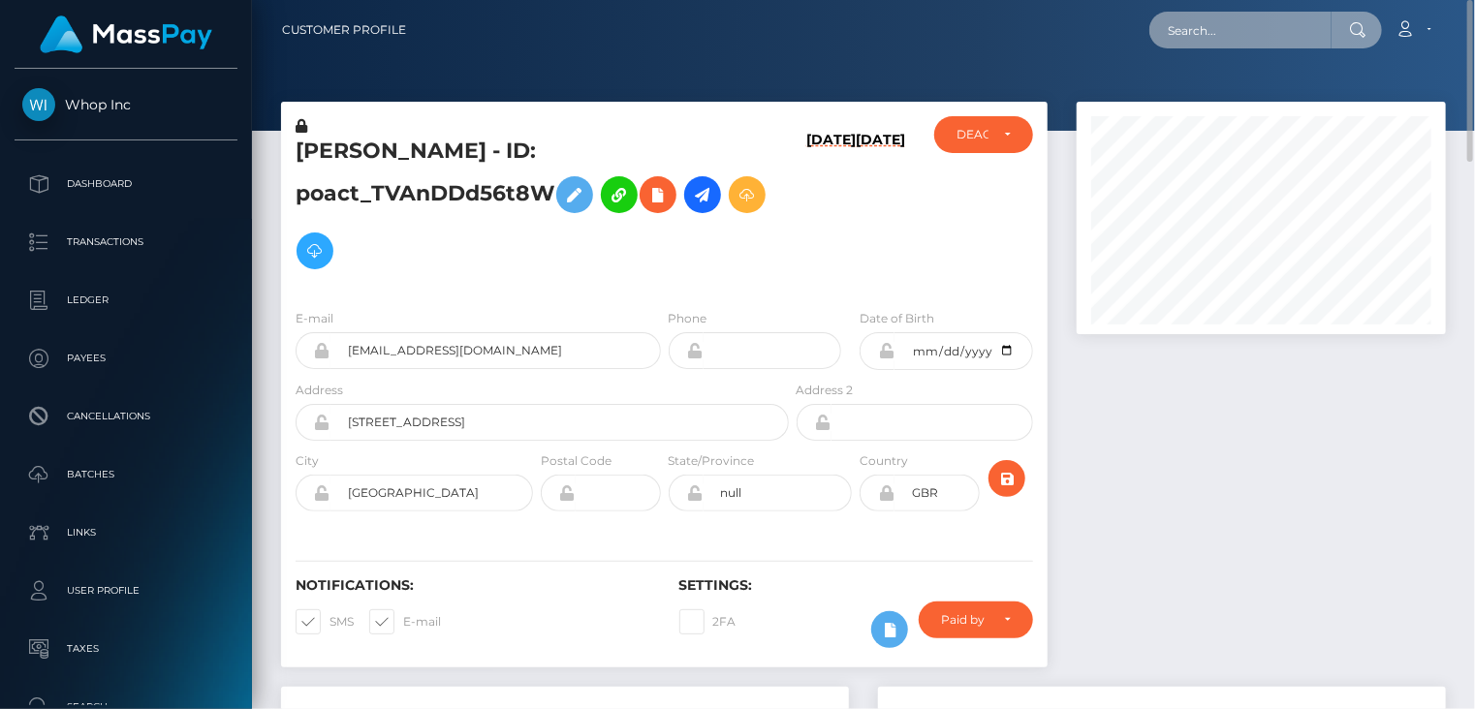
paste input "poact_WaNE32MkbkAU"
type input "poact_WaNE32MkbkAU"
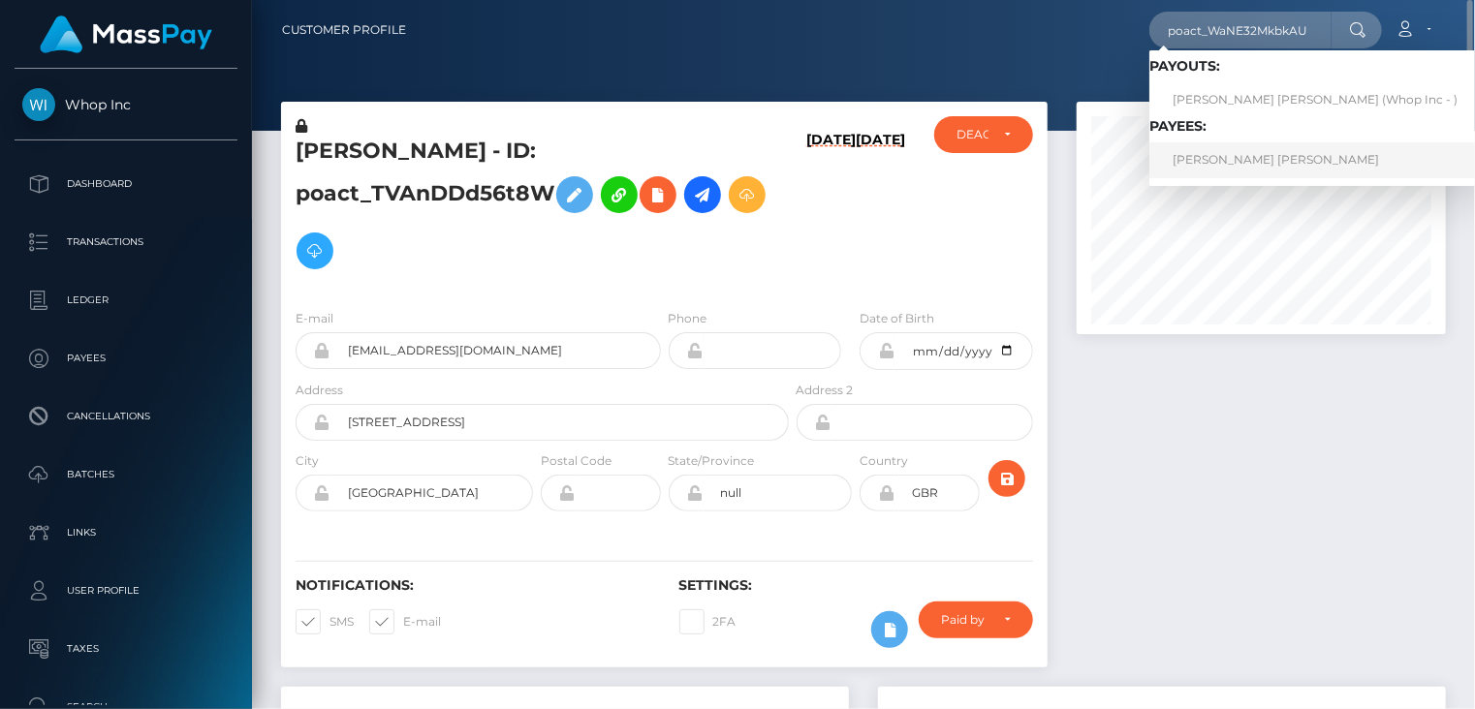
click at [1229, 159] on link "JAMES STEVEN BARRETT" at bounding box center [1314, 160] width 331 height 36
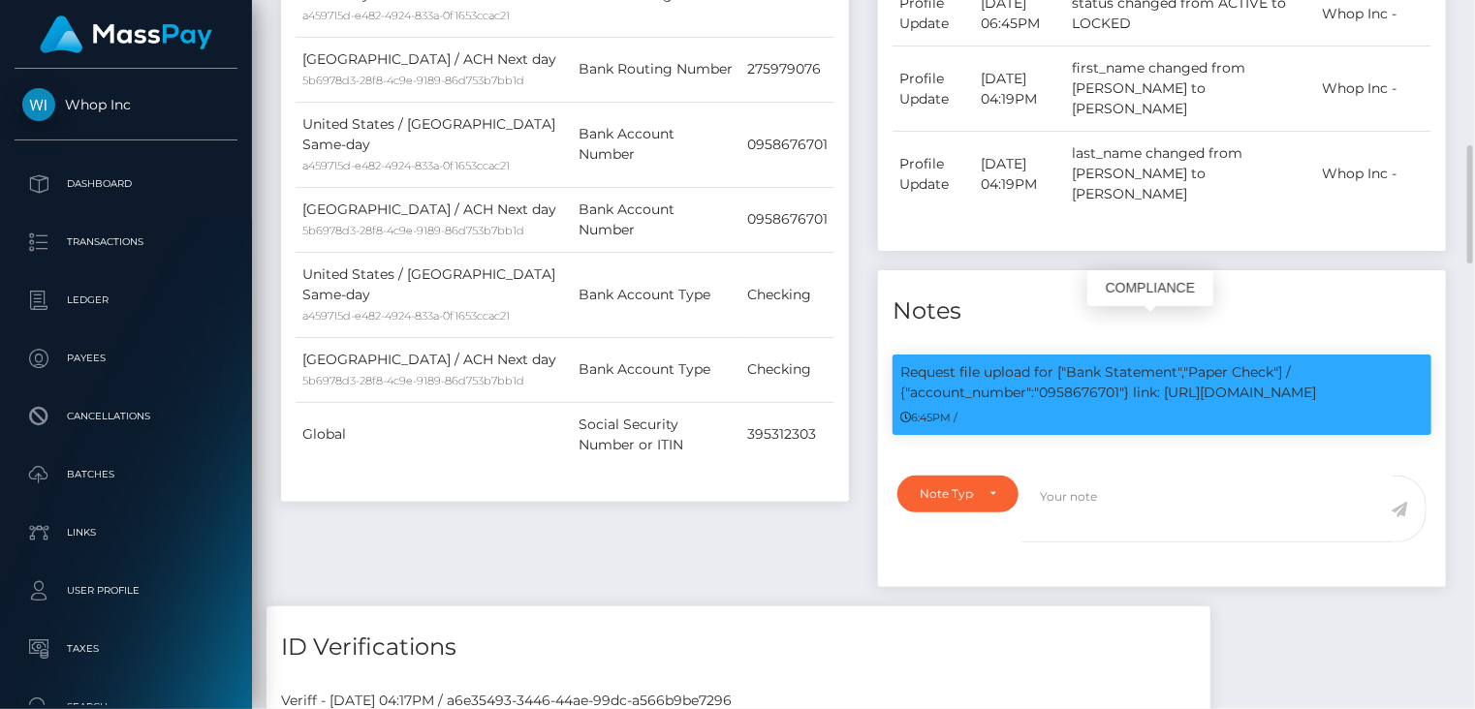
scroll to position [233, 368]
click at [1071, 362] on p "Request file upload for ["Bank Statement","Paper Check"] / {"account_number":"0…" at bounding box center [1161, 382] width 523 height 41
copy p "0958676701"
drag, startPoint x: 1135, startPoint y: 351, endPoint x: 1350, endPoint y: 356, distance: 215.2
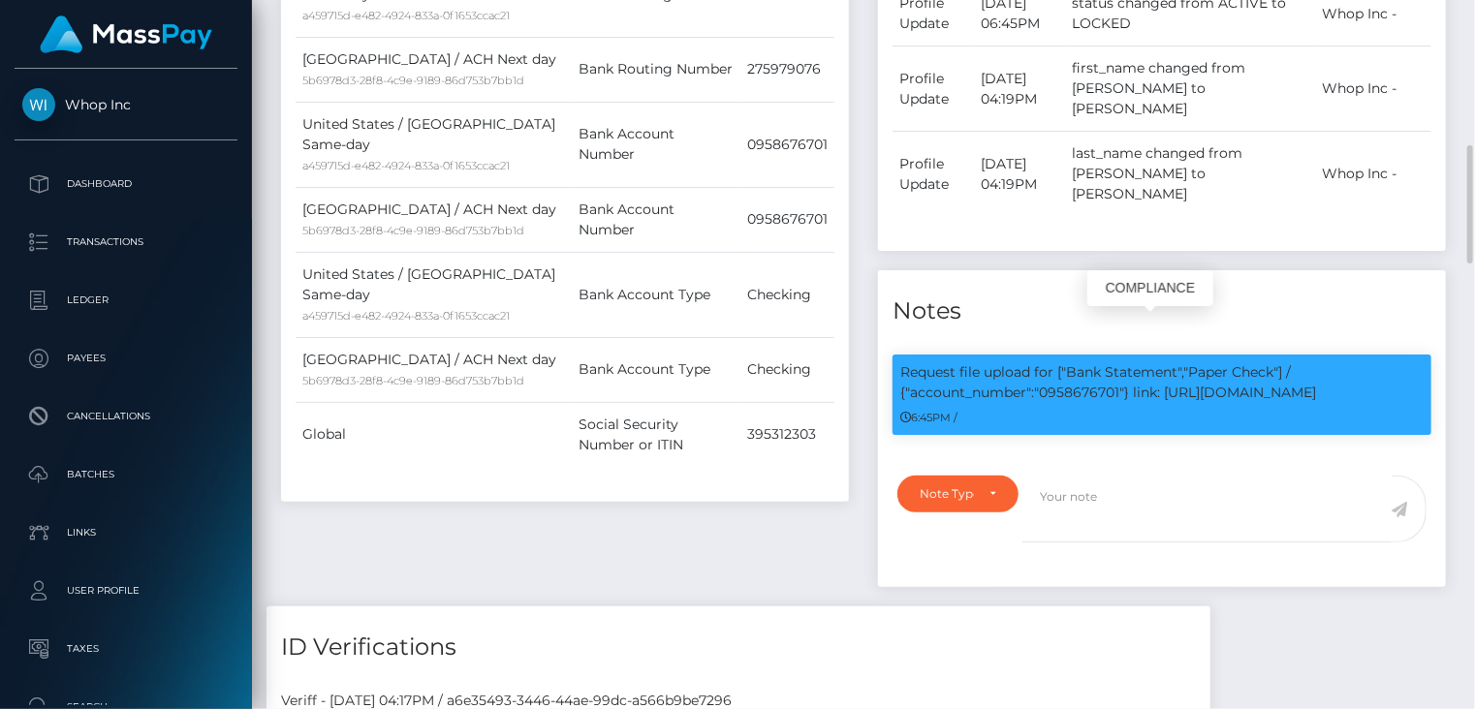
click at [1350, 362] on p "Request file upload for ["Bank Statement","Paper Check"] / {"account_number":"0…" at bounding box center [1161, 382] width 523 height 41
copy p "link: https://l.maspay.io/4g8R7"
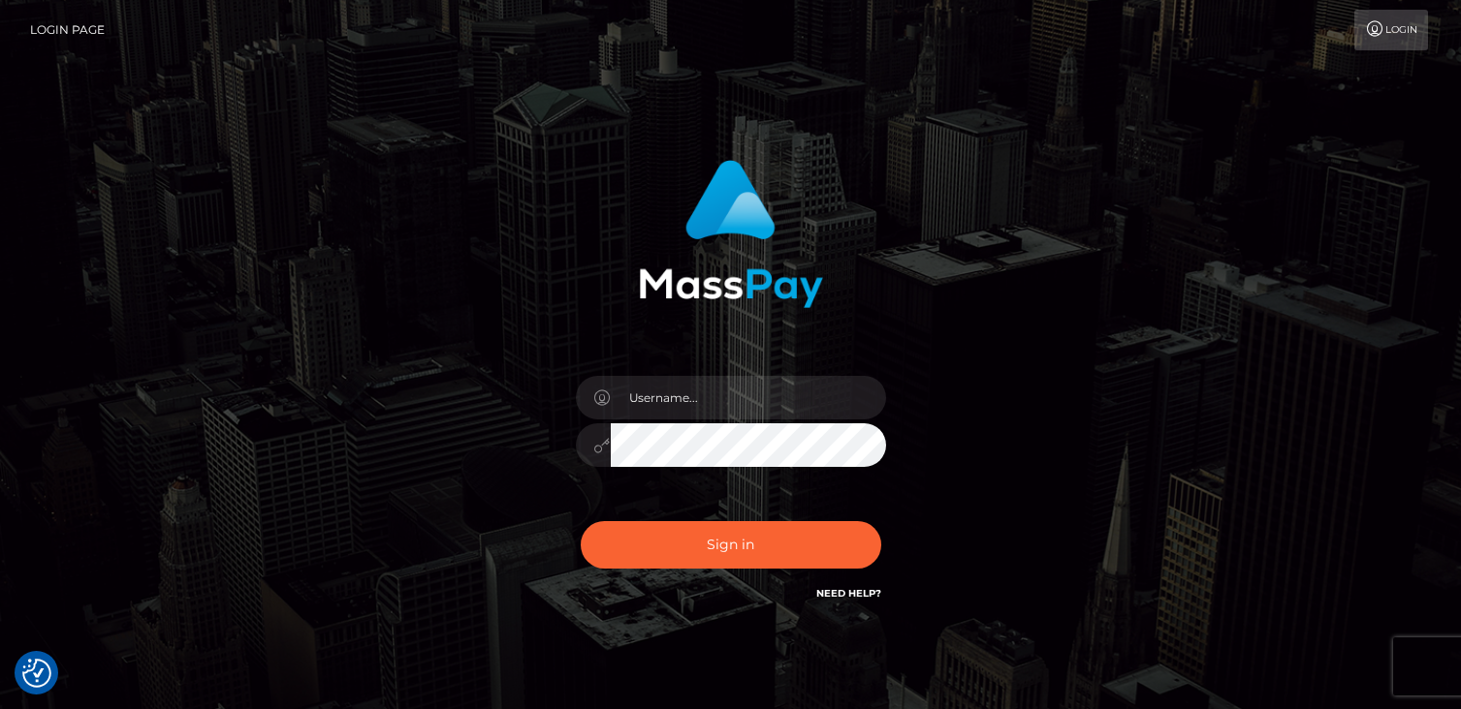
checkbox input "true"
